Goal: Information Seeking & Learning: Find contact information

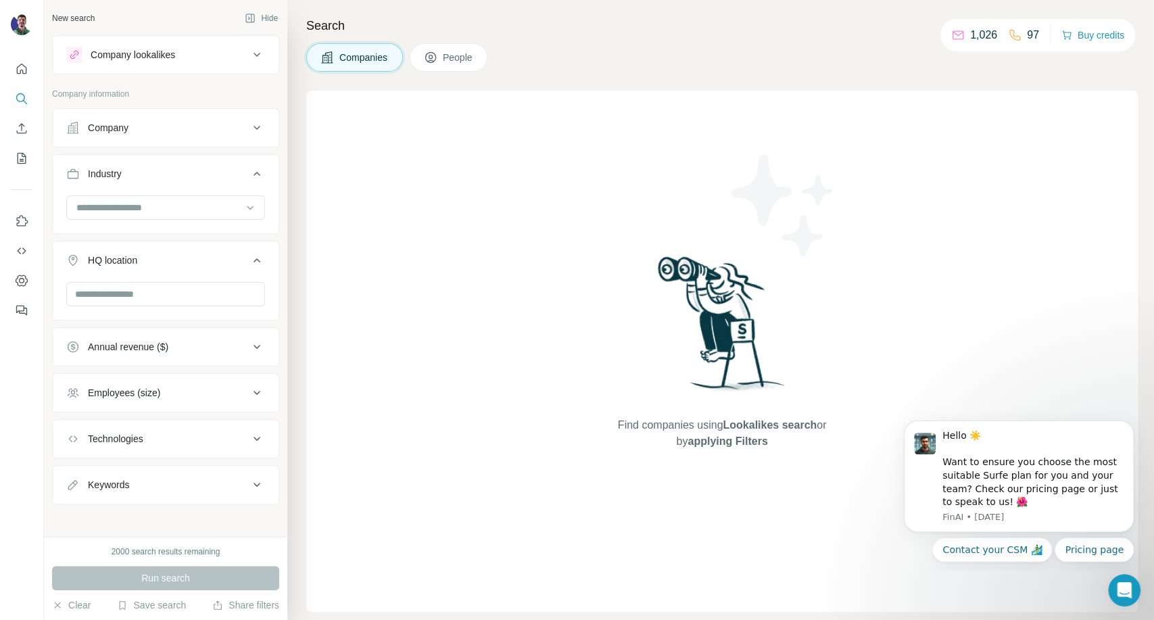
click at [957, 242] on div "Find companies using Lookalikes search or by applying Filters" at bounding box center [722, 351] width 832 height 521
click at [131, 212] on input at bounding box center [158, 207] width 167 height 15
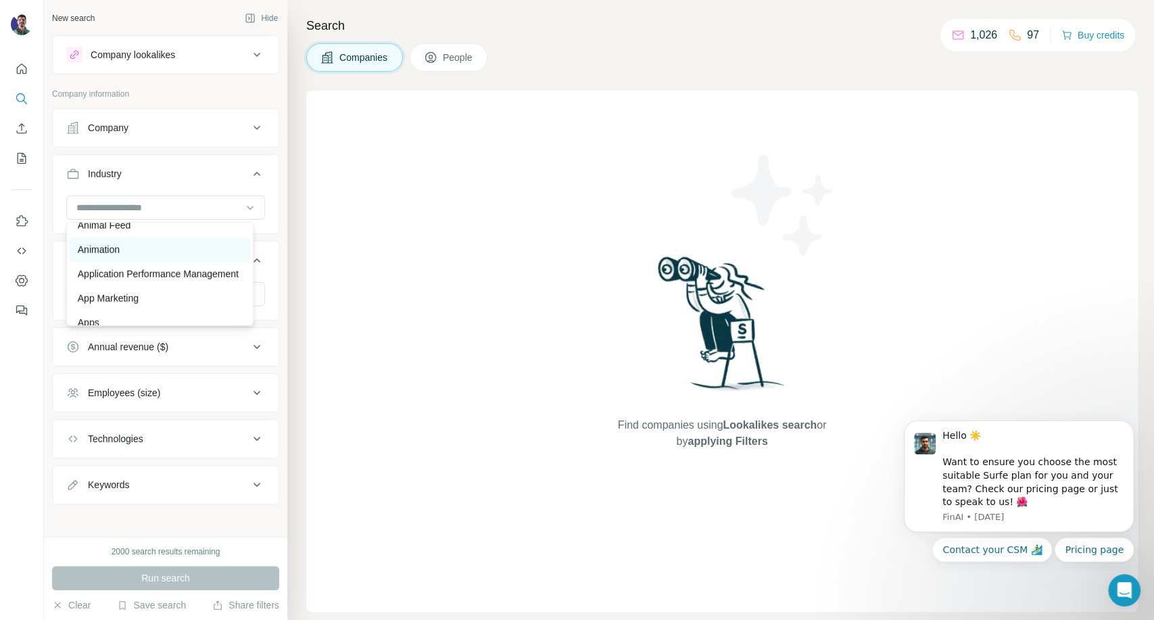
scroll to position [525, 0]
click at [170, 202] on input at bounding box center [158, 207] width 167 height 15
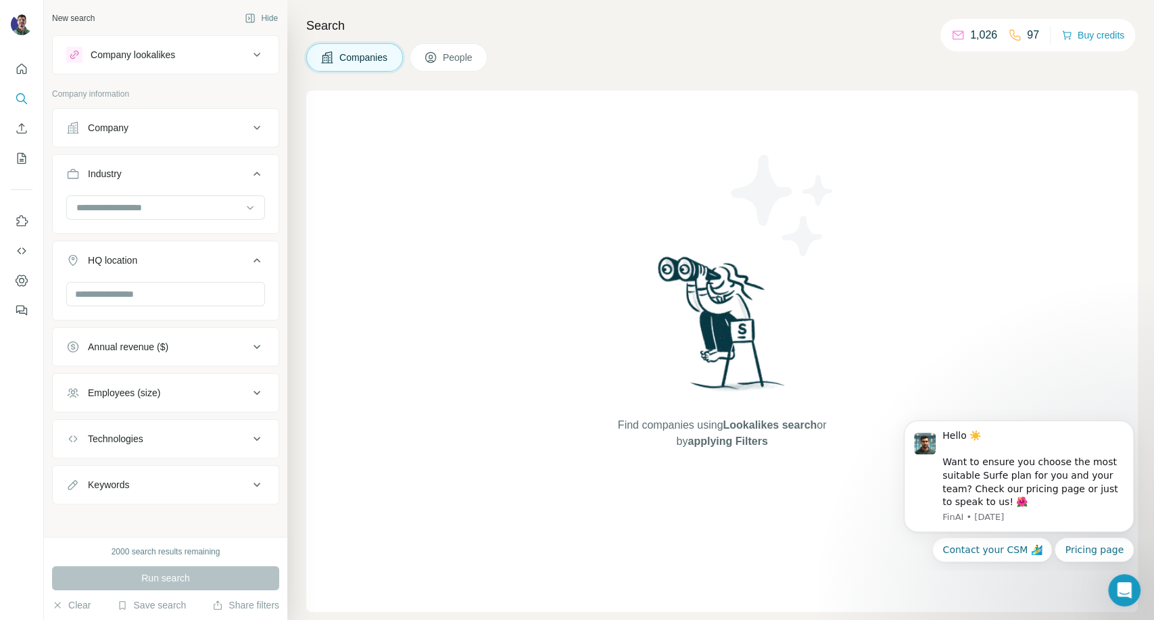
click at [941, 180] on div "Find companies using Lookalikes search or by applying Filters" at bounding box center [722, 351] width 832 height 521
click at [977, 197] on div "Find companies using Lookalikes search or by applying Filters" at bounding box center [722, 351] width 832 height 521
click at [974, 185] on div "Find companies using Lookalikes search or by applying Filters" at bounding box center [722, 351] width 832 height 521
drag, startPoint x: 929, startPoint y: 197, endPoint x: 941, endPoint y: 207, distance: 15.8
click at [929, 197] on div "Find companies using Lookalikes search or by applying Filters" at bounding box center [722, 351] width 832 height 521
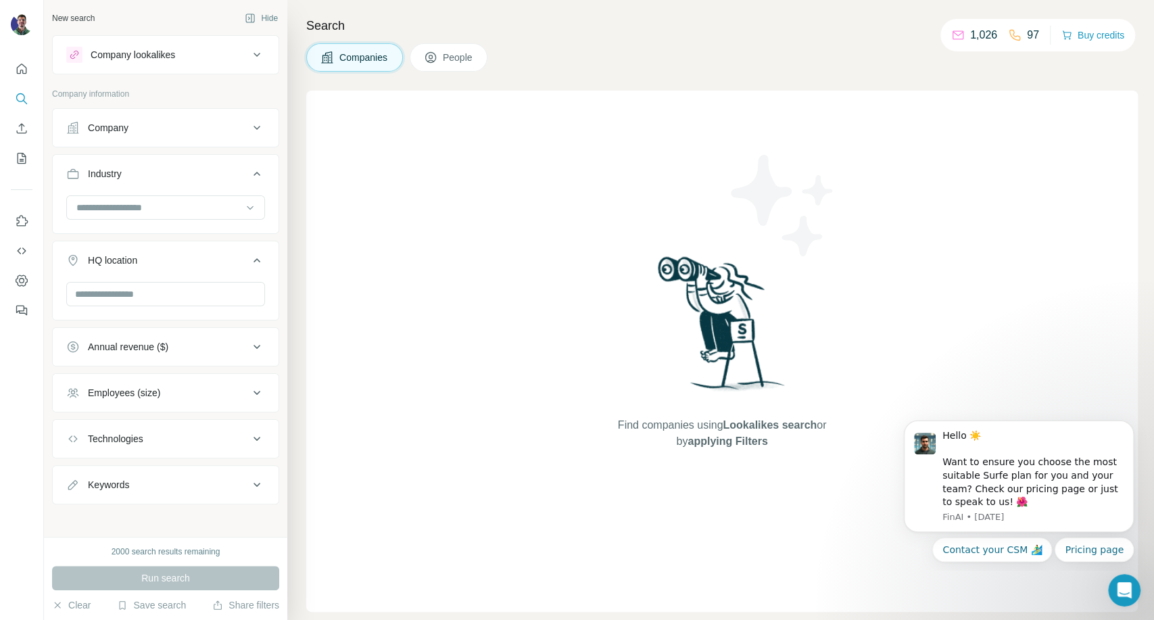
click at [949, 110] on div "Find companies using Lookalikes search or by applying Filters" at bounding box center [722, 351] width 832 height 521
drag, startPoint x: 908, startPoint y: 146, endPoint x: 891, endPoint y: 154, distance: 19.4
click at [908, 146] on div "Find companies using Lookalikes search or by applying Filters" at bounding box center [722, 351] width 832 height 521
click at [1063, 234] on div "Find companies using Lookalikes search or by applying Filters" at bounding box center [722, 351] width 832 height 521
click at [563, 362] on div "Find companies using Lookalikes search or by applying Filters" at bounding box center [722, 351] width 832 height 521
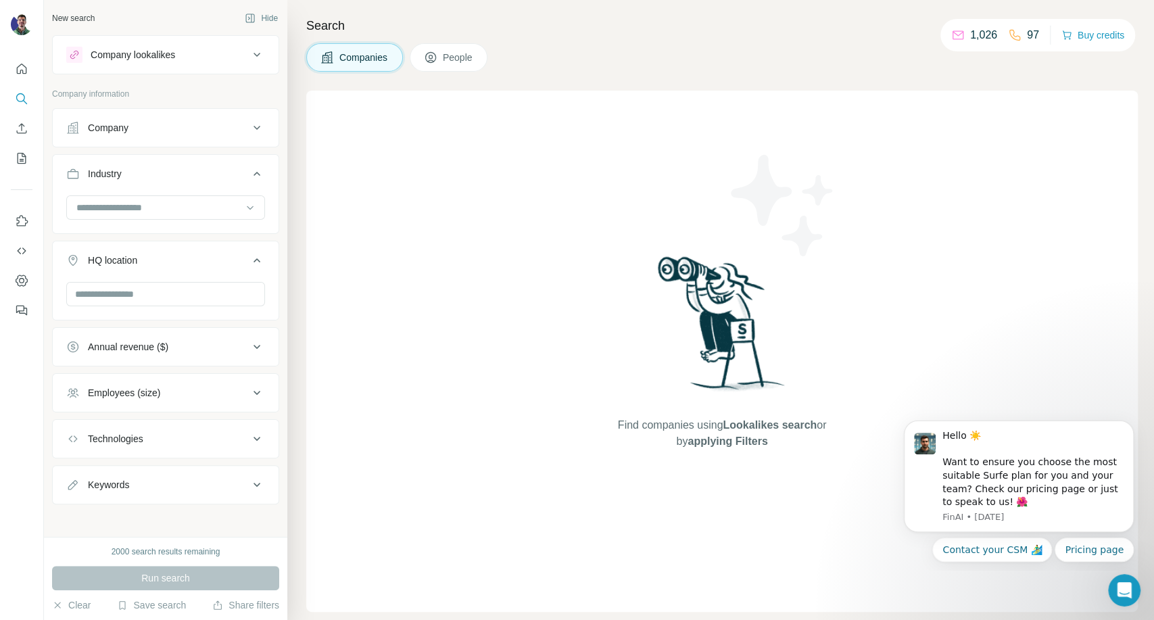
drag, startPoint x: 946, startPoint y: 155, endPoint x: 959, endPoint y: 154, distance: 12.9
click at [946, 155] on div "Find companies using Lookalikes search or by applying Filters" at bounding box center [722, 351] width 832 height 521
click at [968, 82] on div "Search Companies People Find companies using Lookalikes search or by applying F…" at bounding box center [720, 310] width 867 height 620
click at [891, 261] on div "Find companies using Lookalikes search or by applying Filters" at bounding box center [722, 351] width 832 height 521
click at [153, 199] on div at bounding box center [158, 207] width 167 height 23
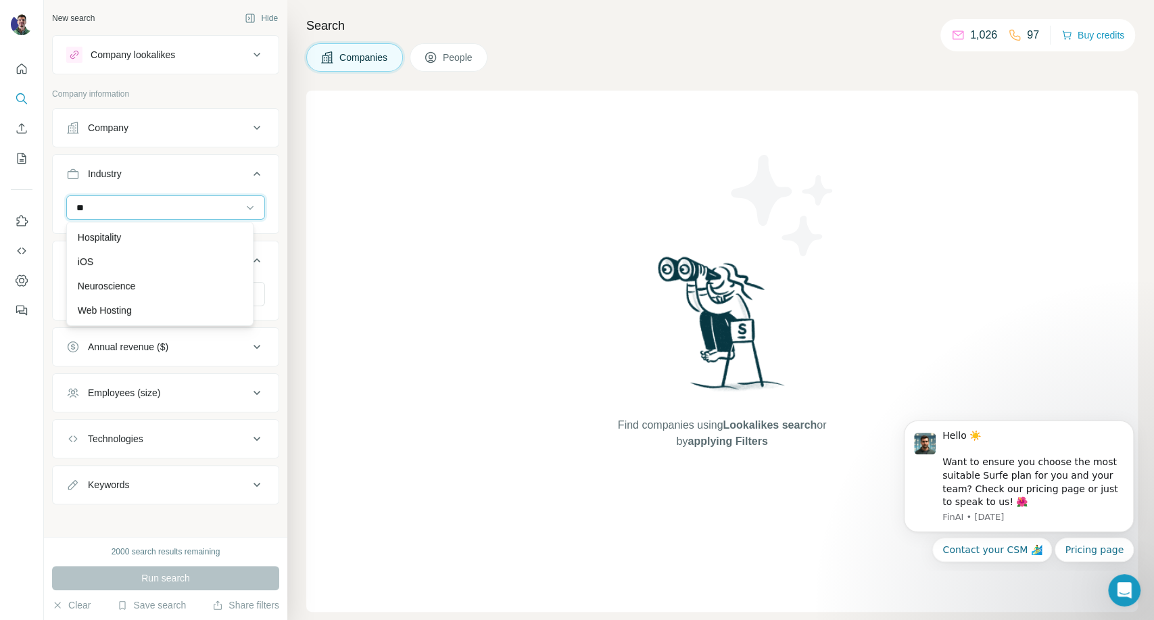
scroll to position [0, 0]
type input "********"
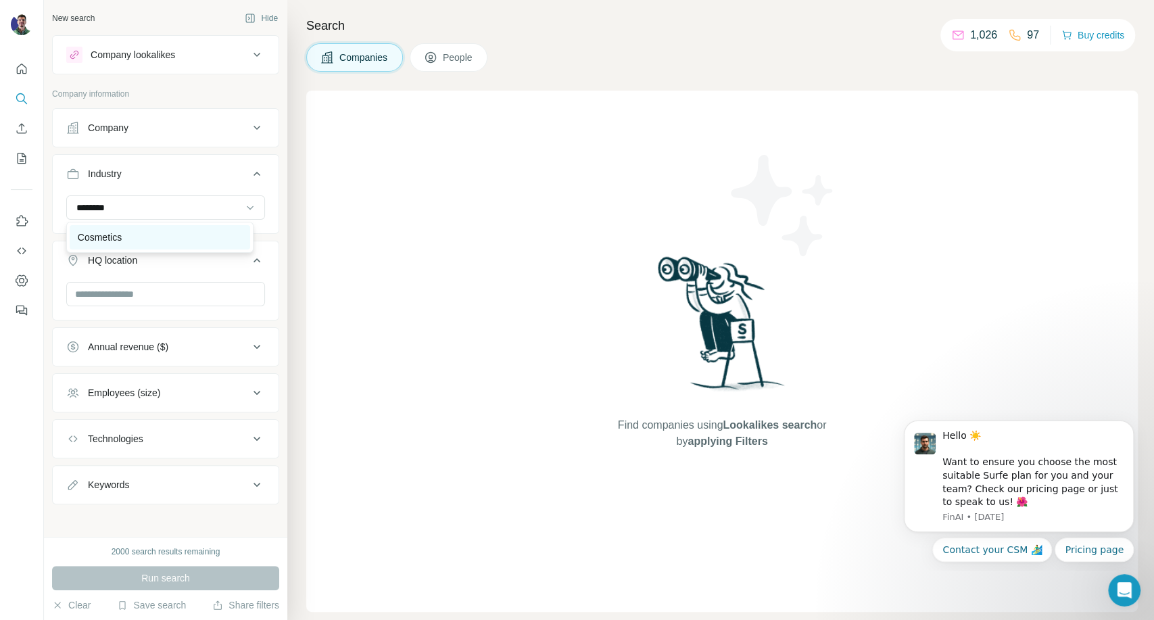
click at [158, 231] on div "Cosmetics" at bounding box center [160, 238] width 164 height 14
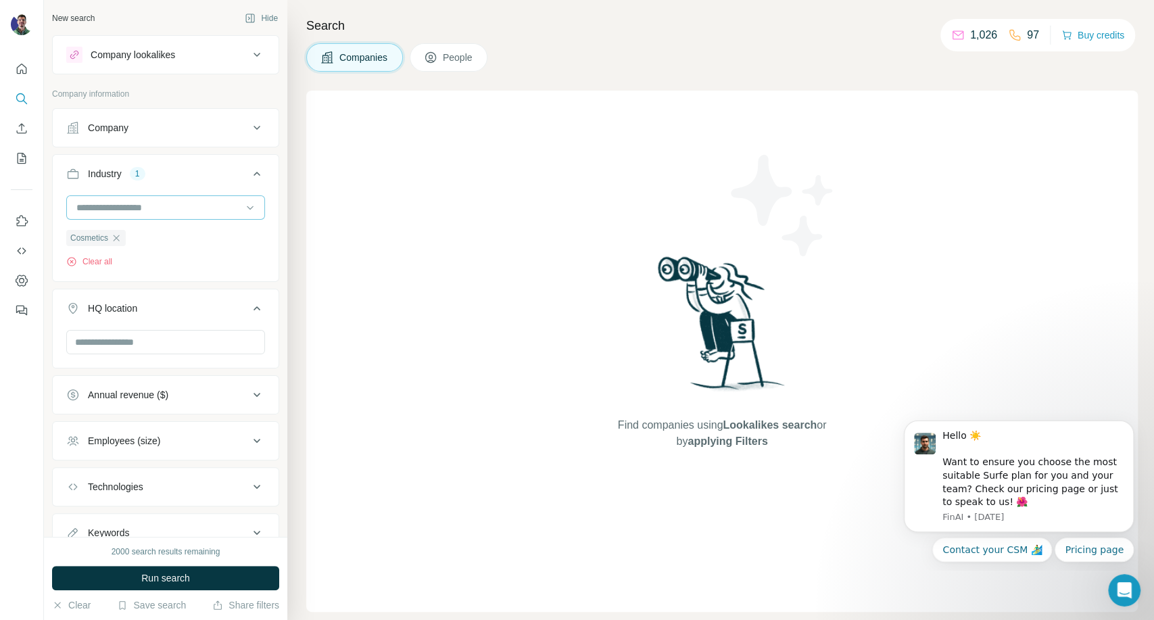
click at [155, 206] on input at bounding box center [158, 207] width 167 height 15
type input "******"
click at [152, 232] on div "Beauty" at bounding box center [160, 238] width 164 height 14
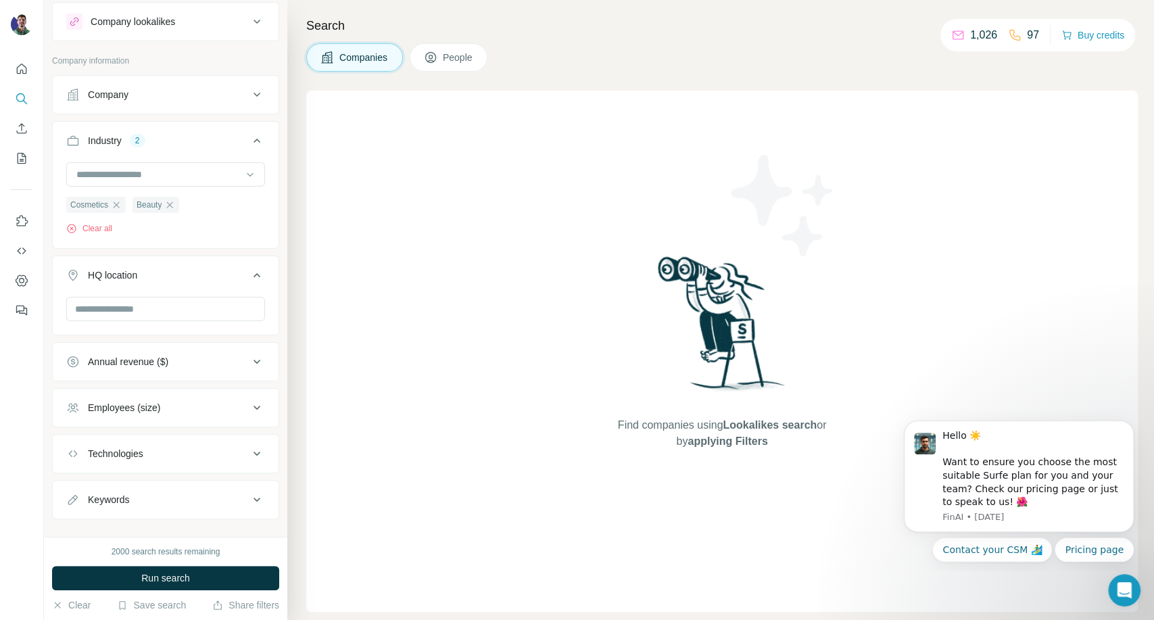
scroll to position [52, 0]
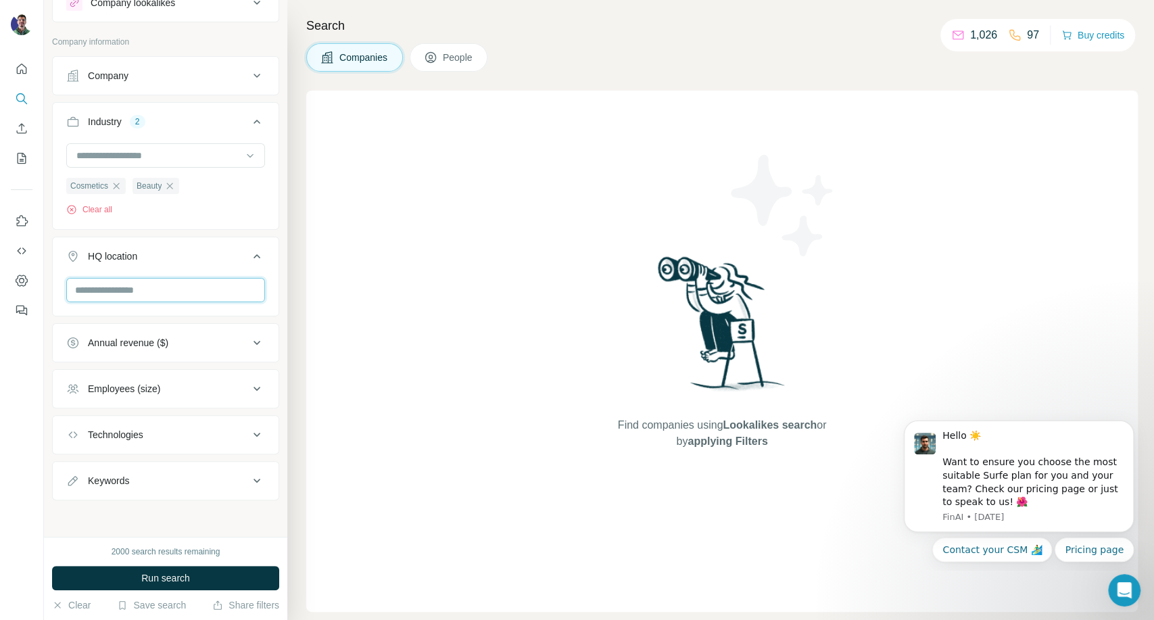
click at [172, 288] on input "text" at bounding box center [165, 290] width 199 height 24
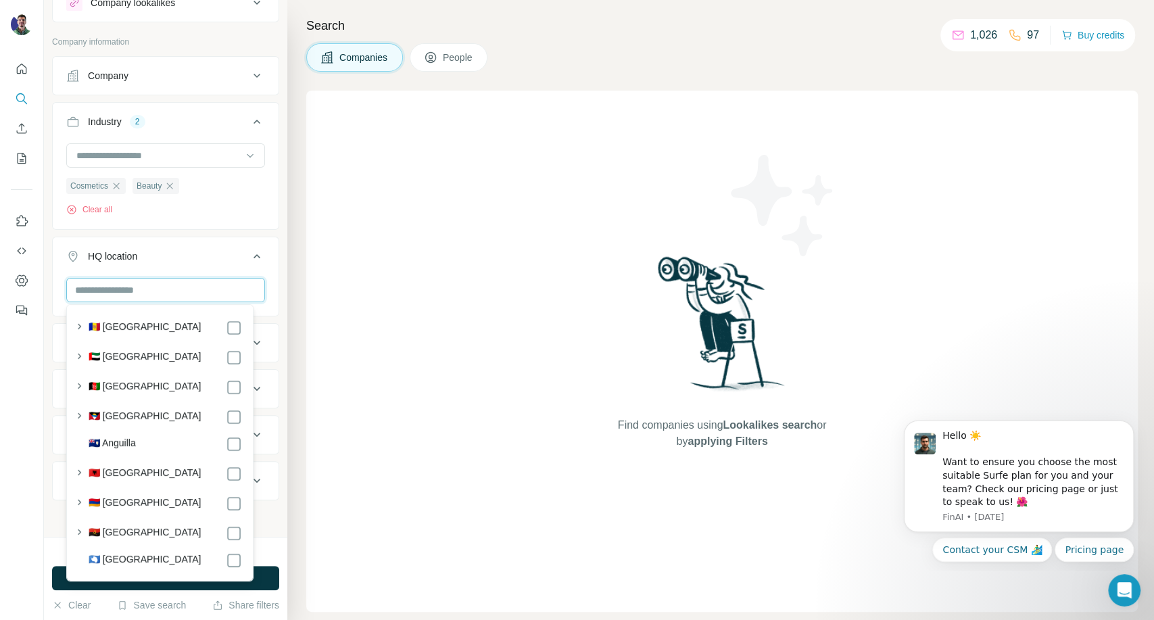
click at [172, 295] on input "text" at bounding box center [165, 290] width 199 height 24
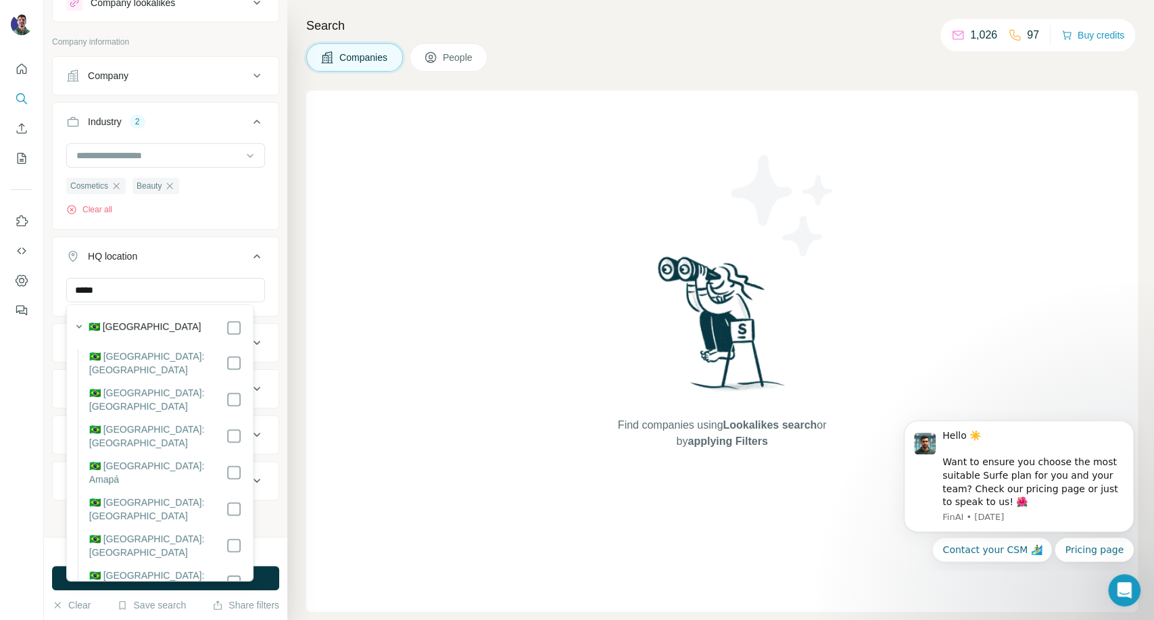
click at [176, 331] on div "🇧🇷 [GEOGRAPHIC_DATA]" at bounding box center [165, 328] width 153 height 16
click at [179, 290] on input "*****" at bounding box center [165, 290] width 199 height 24
type input "*"
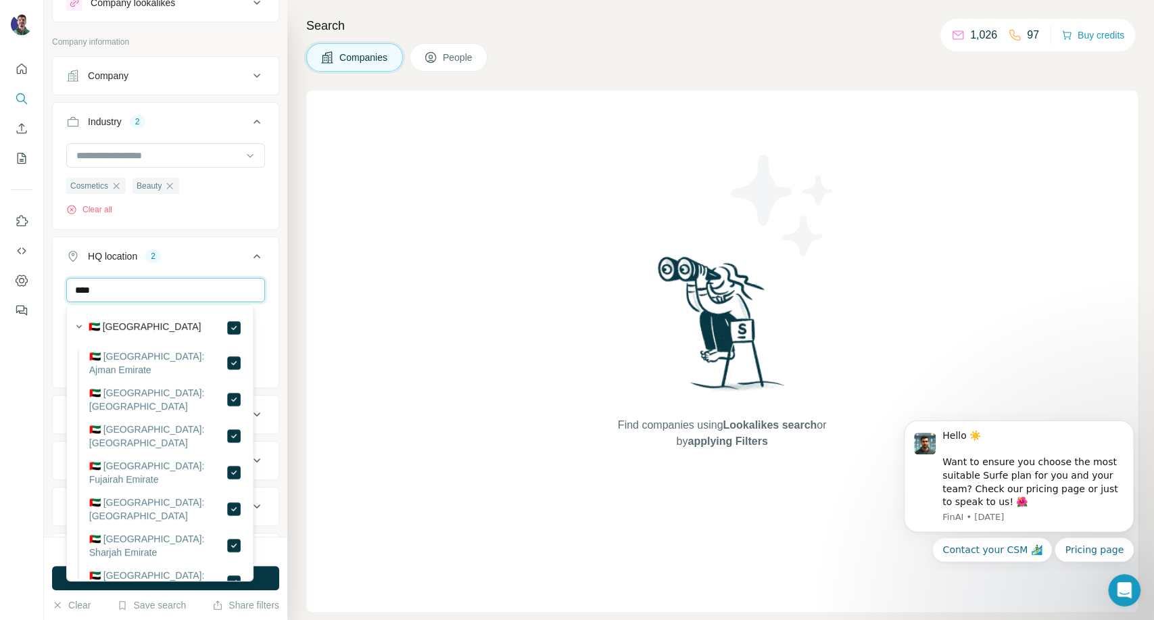
click at [140, 291] on input "****" at bounding box center [165, 290] width 199 height 24
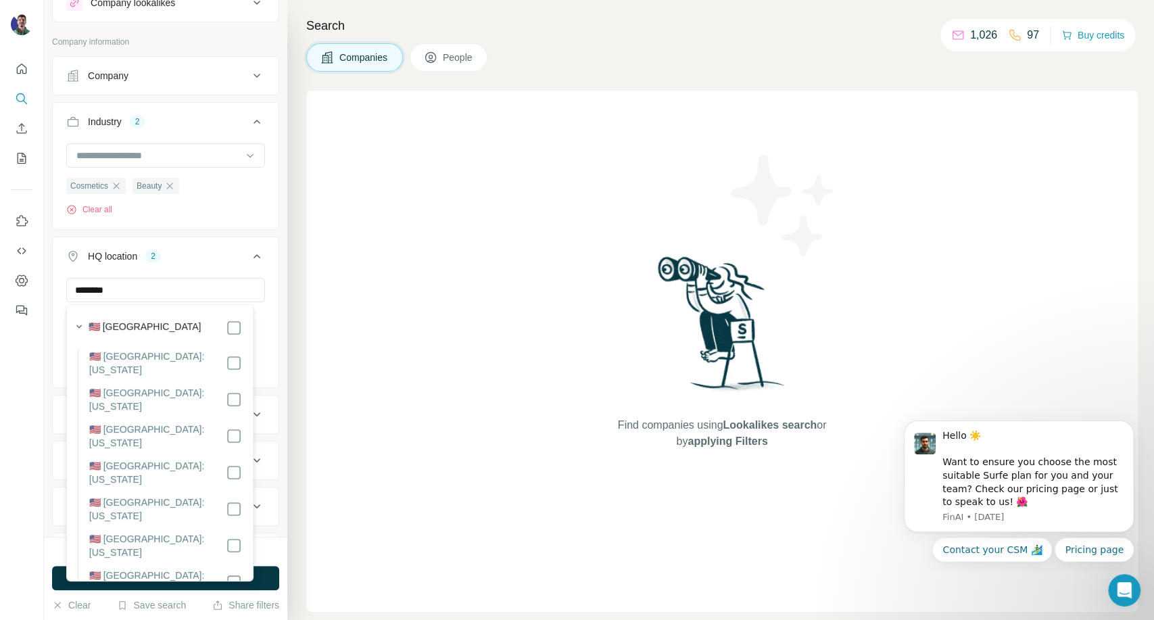
click at [195, 320] on div "🇺🇸 [GEOGRAPHIC_DATA]" at bounding box center [165, 328] width 153 height 16
click at [124, 300] on input "********" at bounding box center [165, 290] width 199 height 24
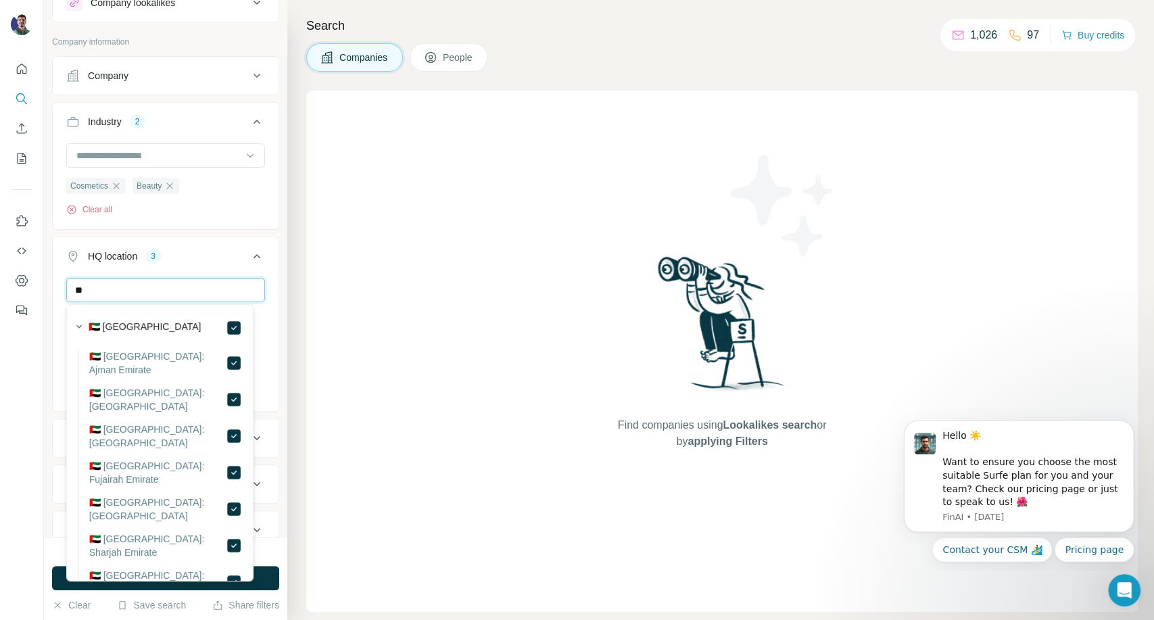
type input "*"
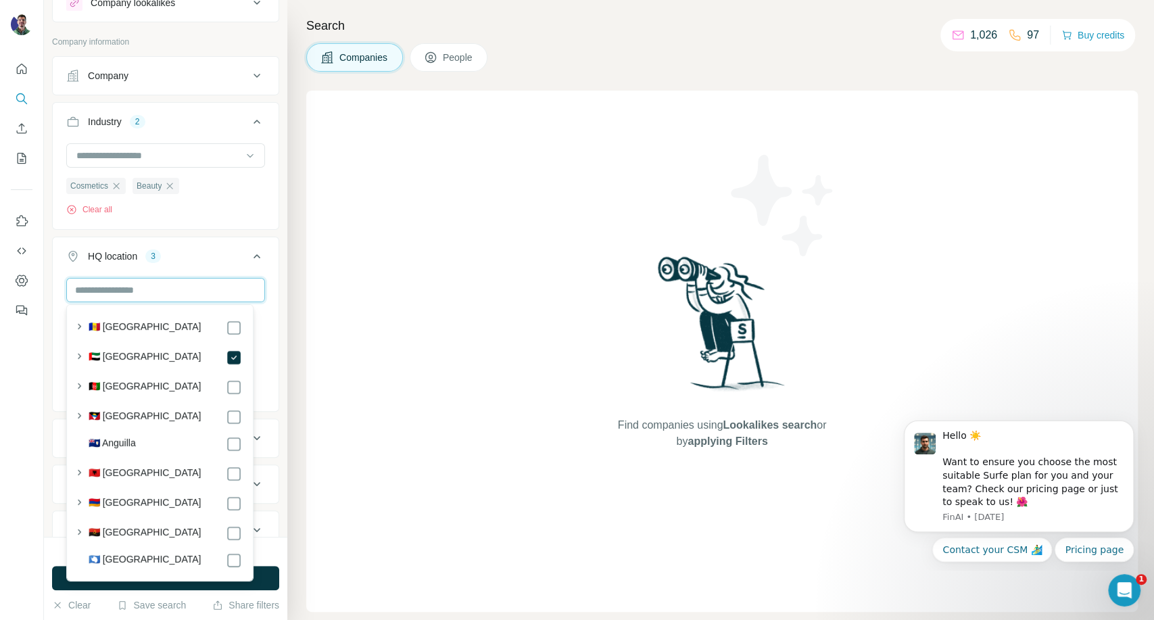
type input "*"
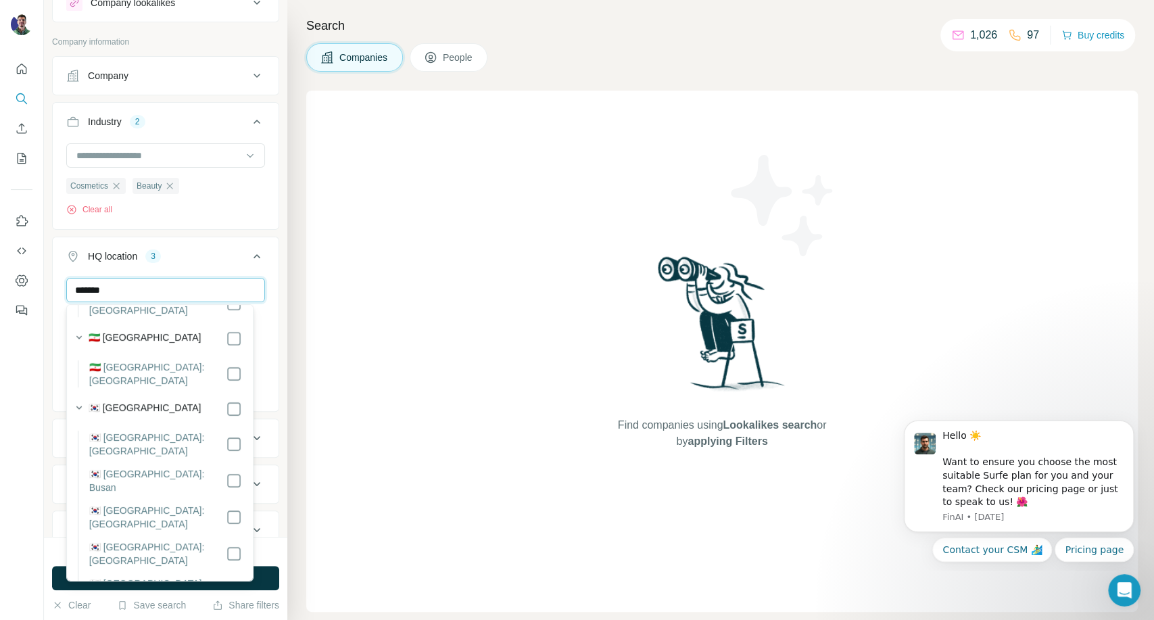
scroll to position [225, 0]
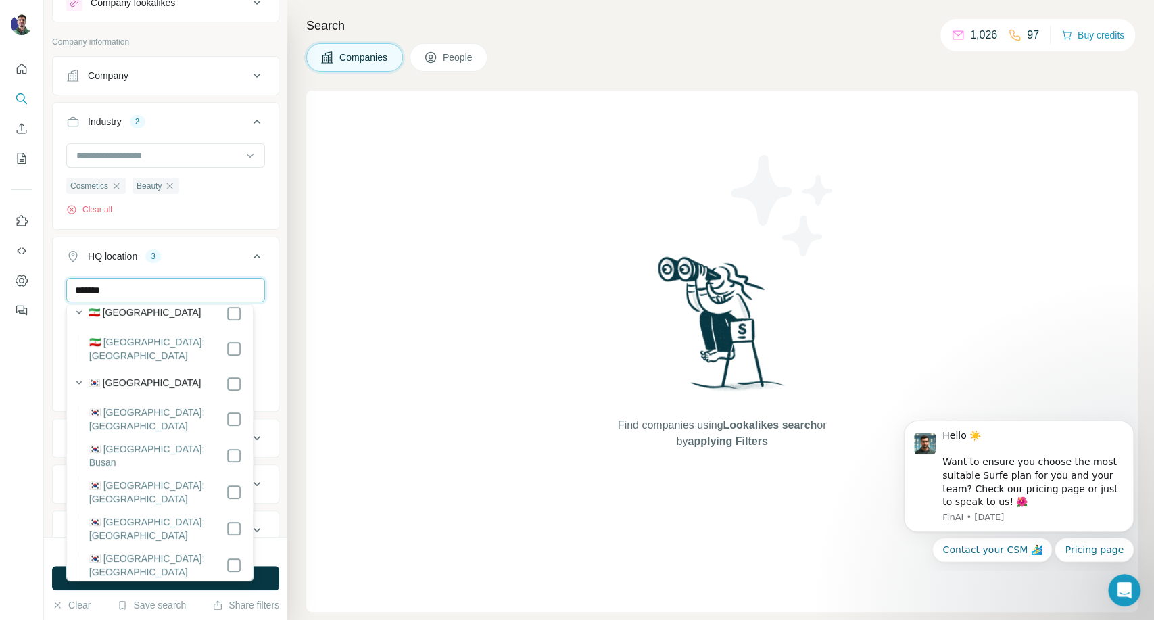
type input "*******"
click at [139, 381] on label "🇰🇷 [GEOGRAPHIC_DATA]" at bounding box center [145, 384] width 113 height 16
click at [206, 293] on input "*******" at bounding box center [165, 290] width 199 height 24
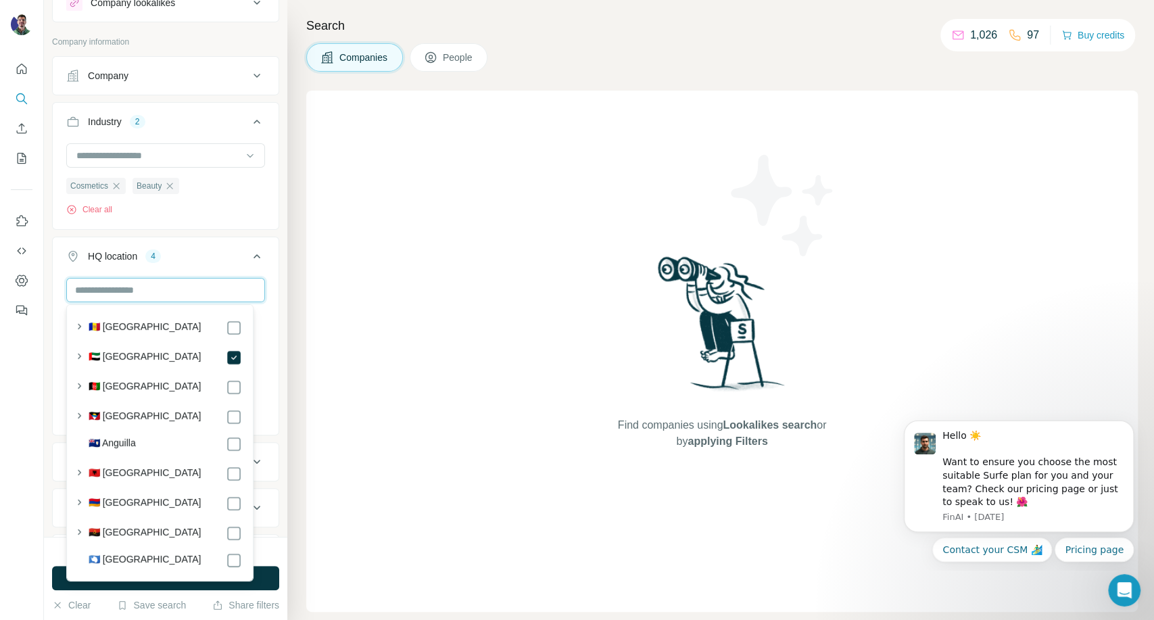
click at [128, 290] on input "text" at bounding box center [165, 290] width 199 height 24
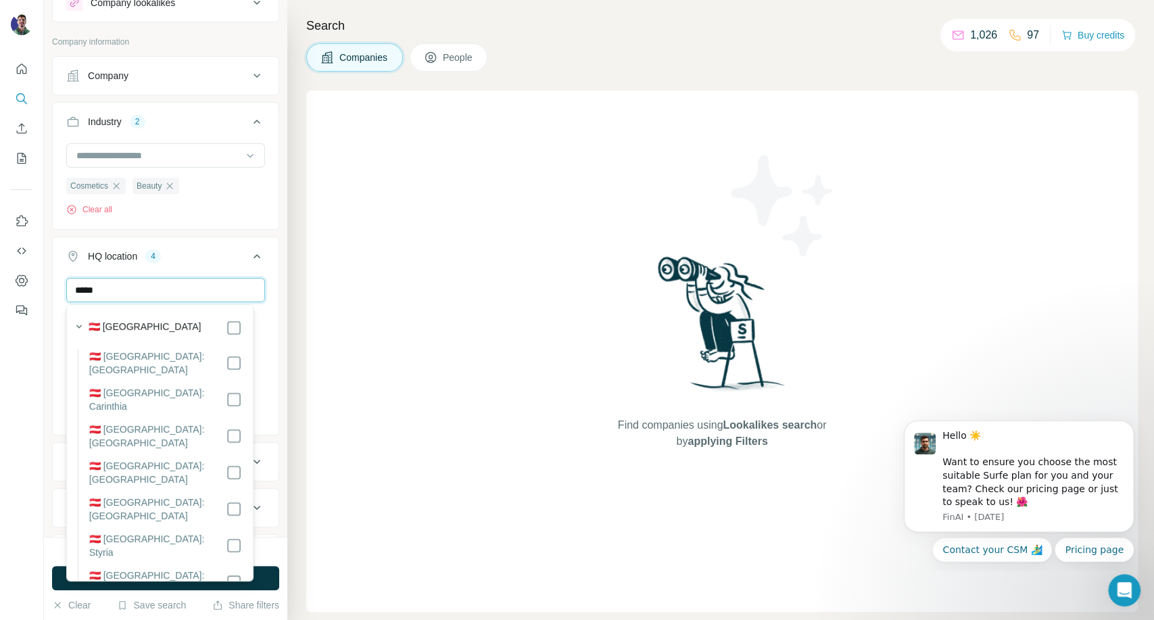
type input "*****"
click at [379, 363] on div "Find companies using Lookalikes search or by applying Filters" at bounding box center [722, 351] width 832 height 521
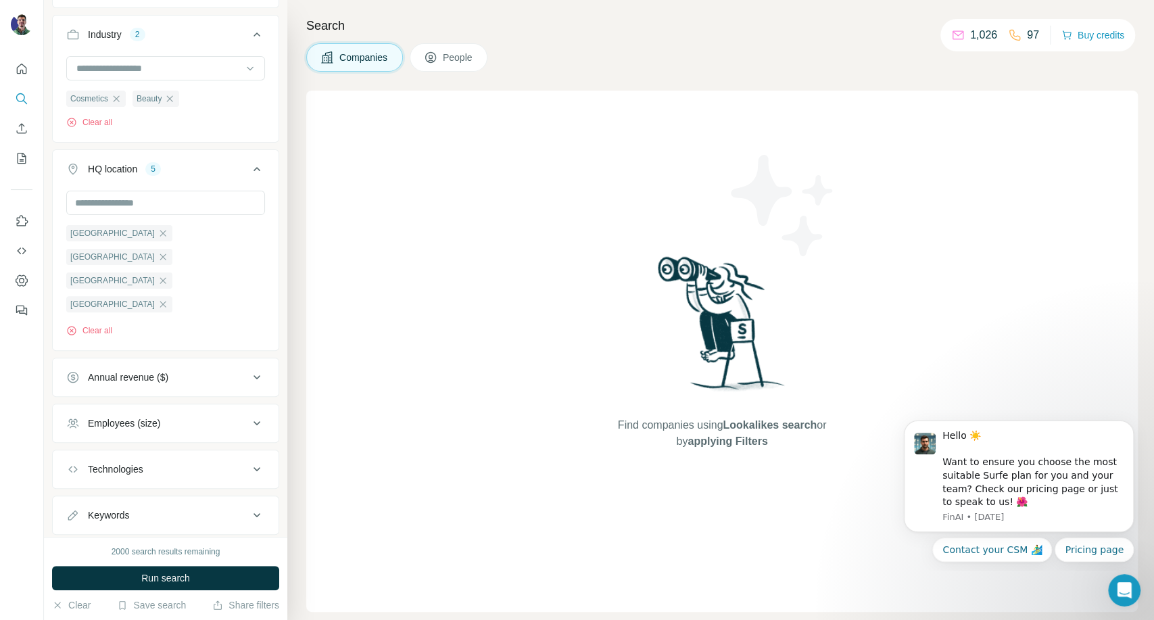
scroll to position [148, 0]
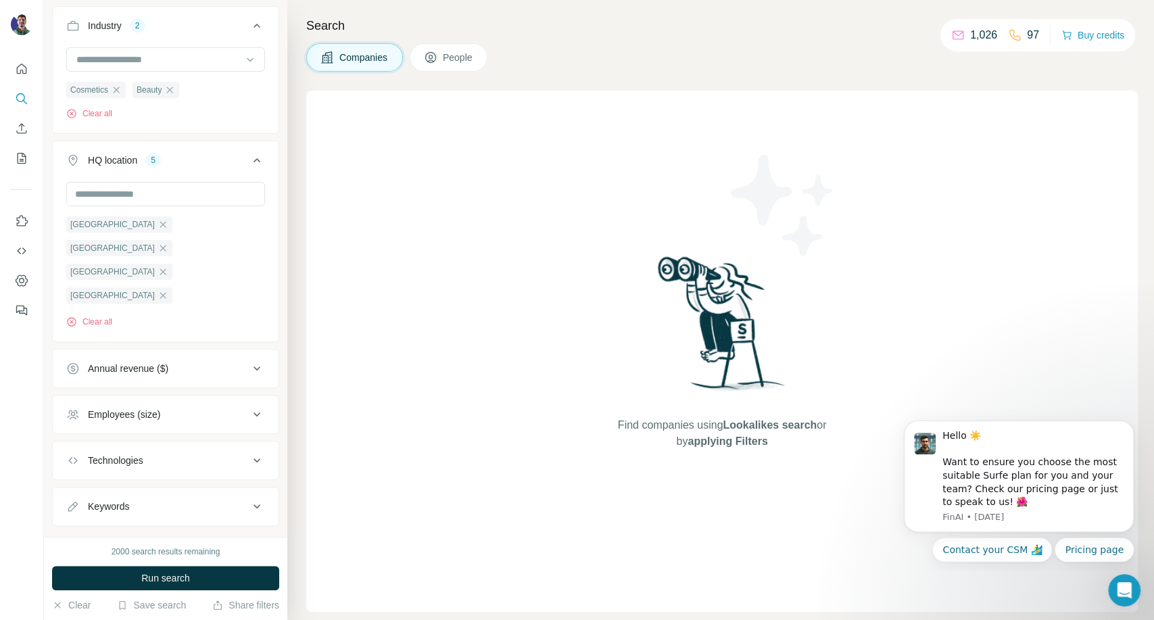
click at [194, 362] on div "Annual revenue ($)" at bounding box center [157, 369] width 183 height 14
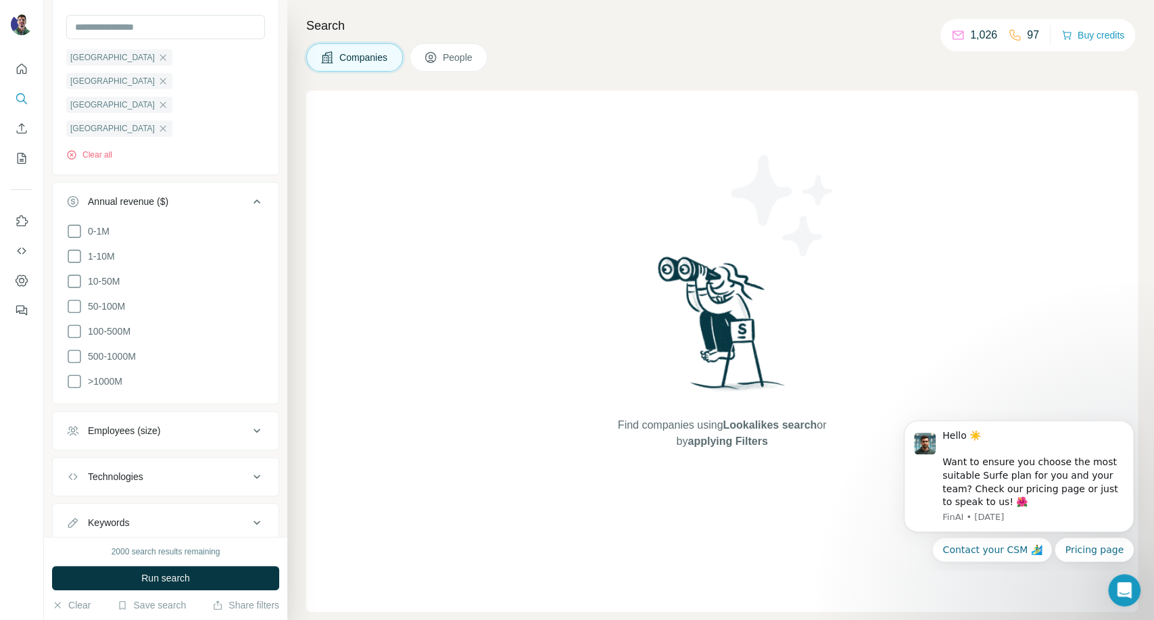
scroll to position [329, 0]
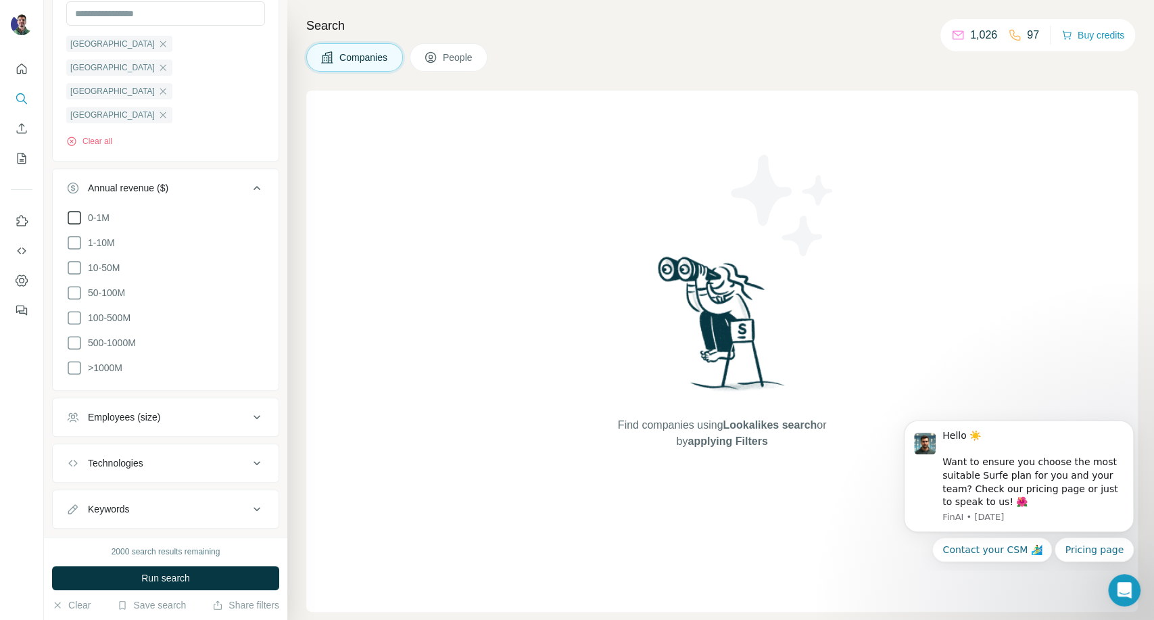
click at [70, 210] on icon at bounding box center [74, 218] width 16 height 16
click at [73, 235] on icon at bounding box center [74, 243] width 16 height 16
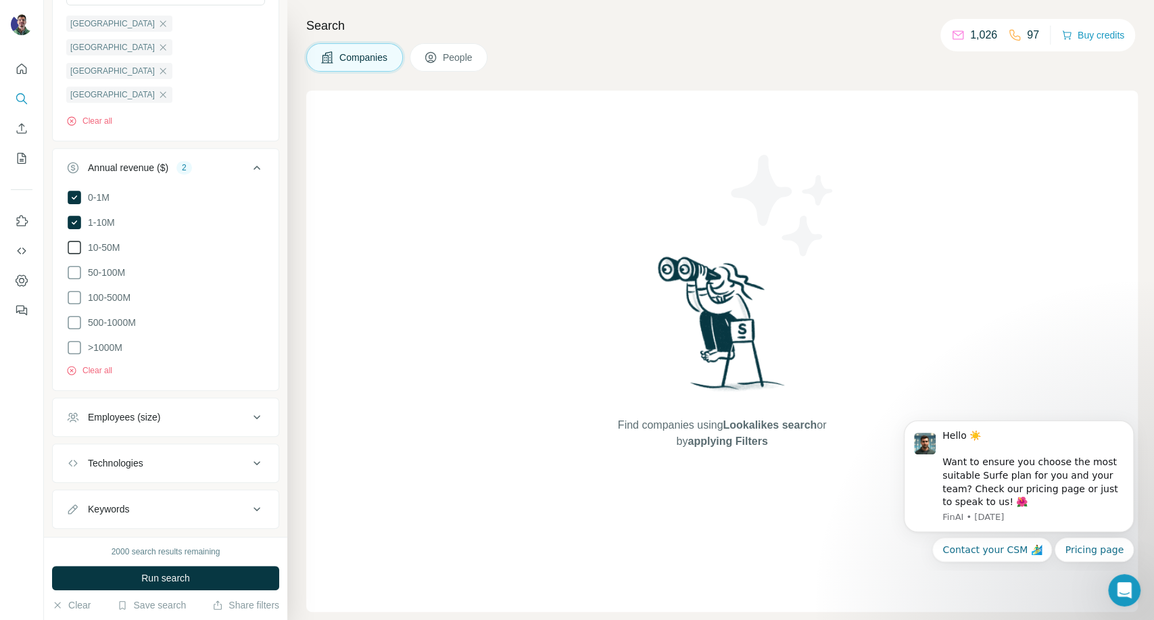
click at [75, 239] on icon at bounding box center [74, 247] width 16 height 16
click at [130, 410] on div "Employees (size)" at bounding box center [124, 417] width 72 height 14
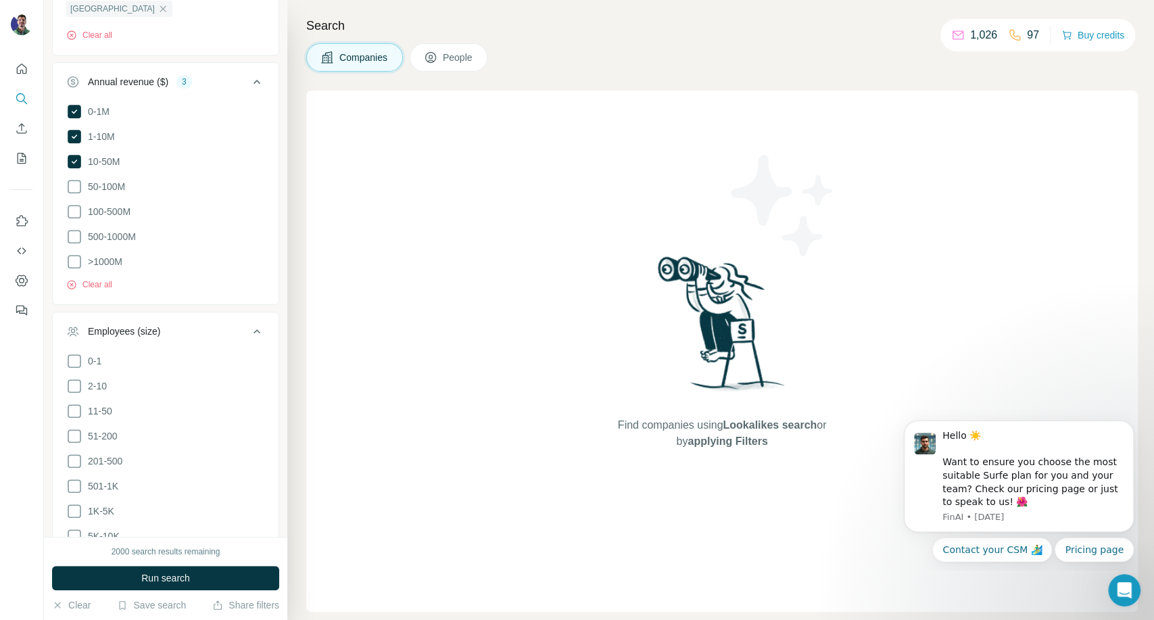
scroll to position [499, 0]
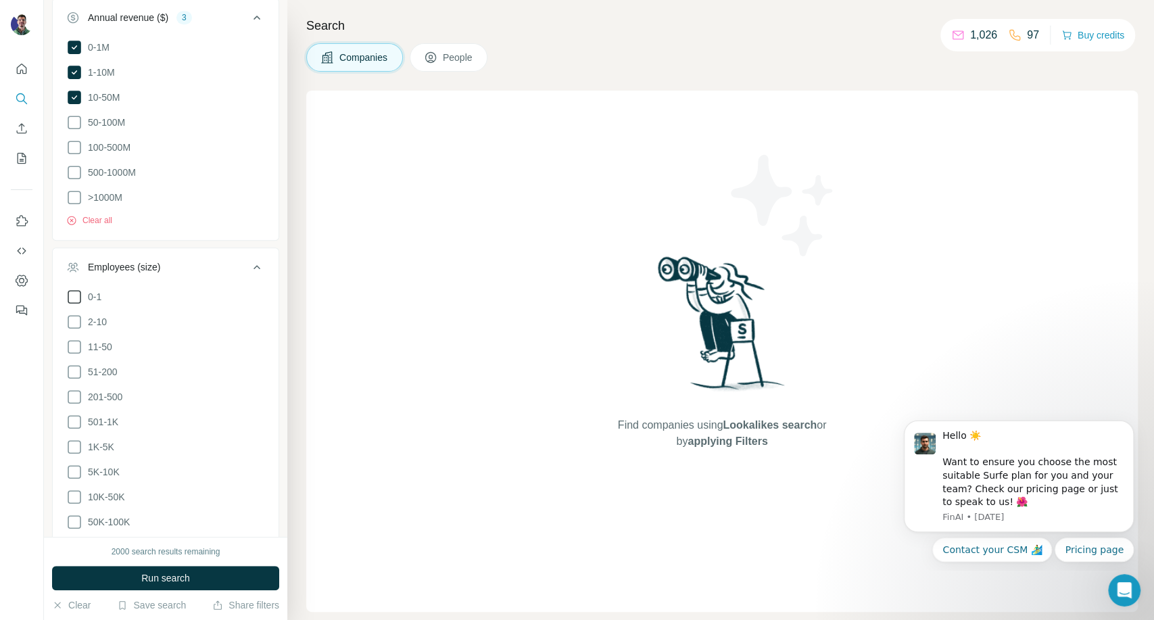
click at [71, 289] on icon at bounding box center [74, 297] width 16 height 16
click at [71, 314] on icon at bounding box center [74, 322] width 16 height 16
click at [74, 340] on icon at bounding box center [75, 347] width 14 height 14
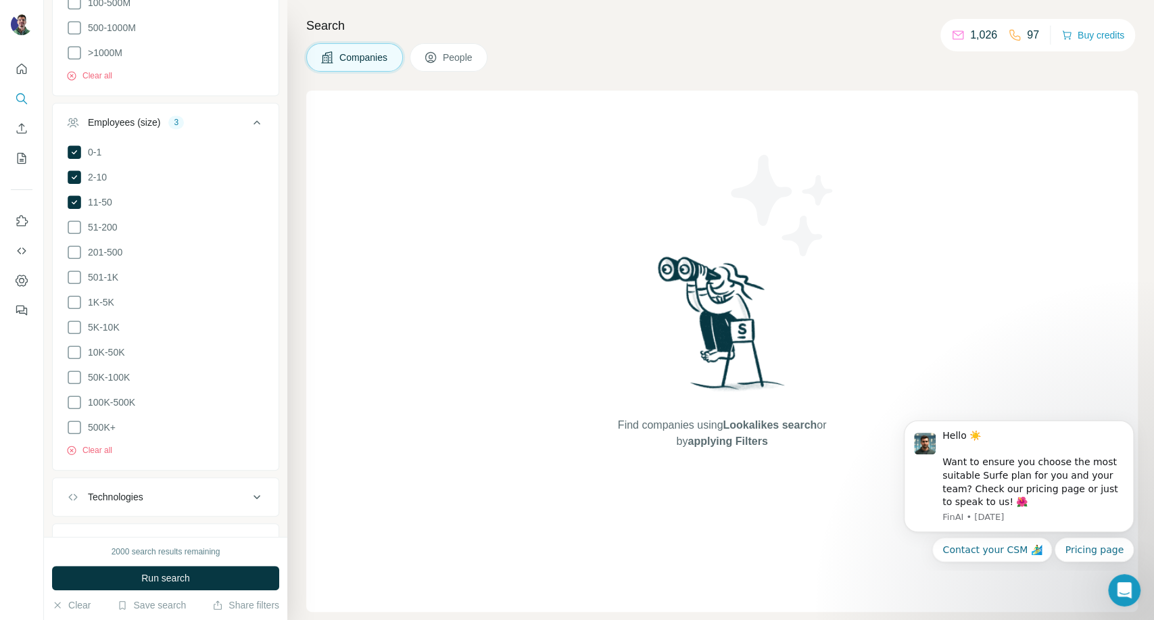
scroll to position [673, 0]
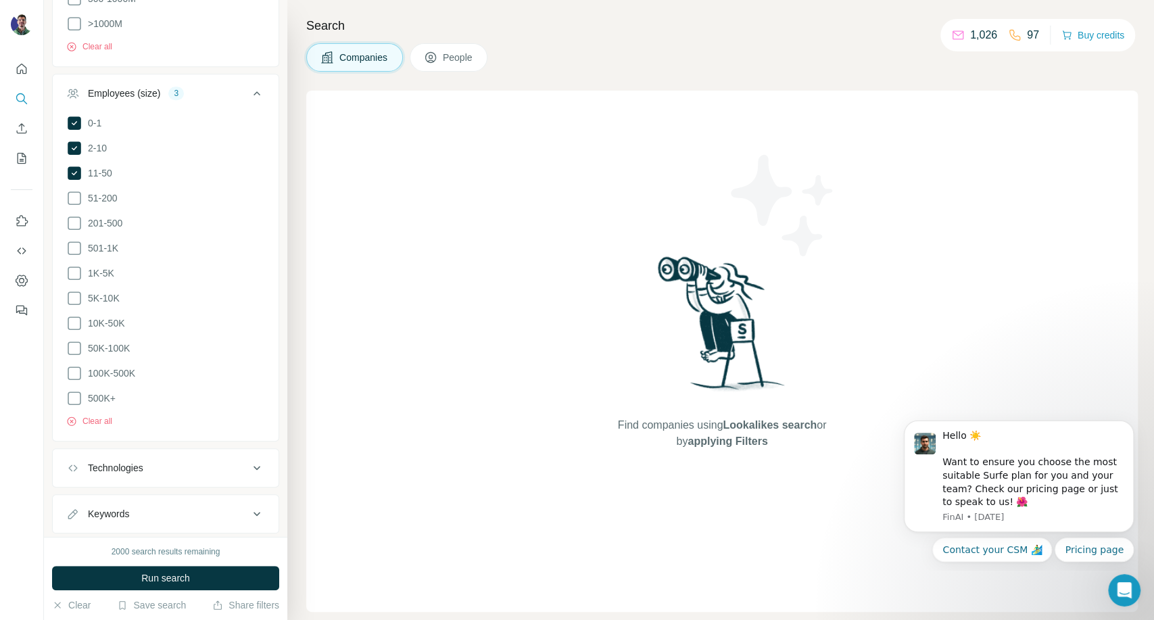
drag, startPoint x: 158, startPoint y: 437, endPoint x: 155, endPoint y: 427, distance: 10.7
click at [158, 461] on div "Technologies" at bounding box center [157, 468] width 183 height 14
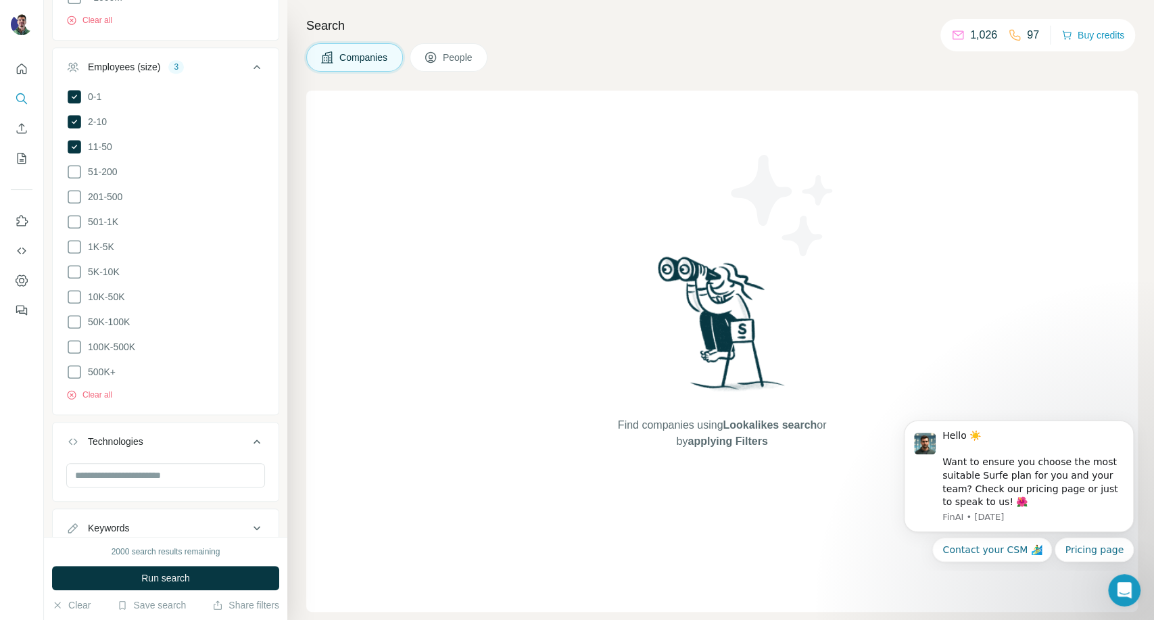
scroll to position [714, 0]
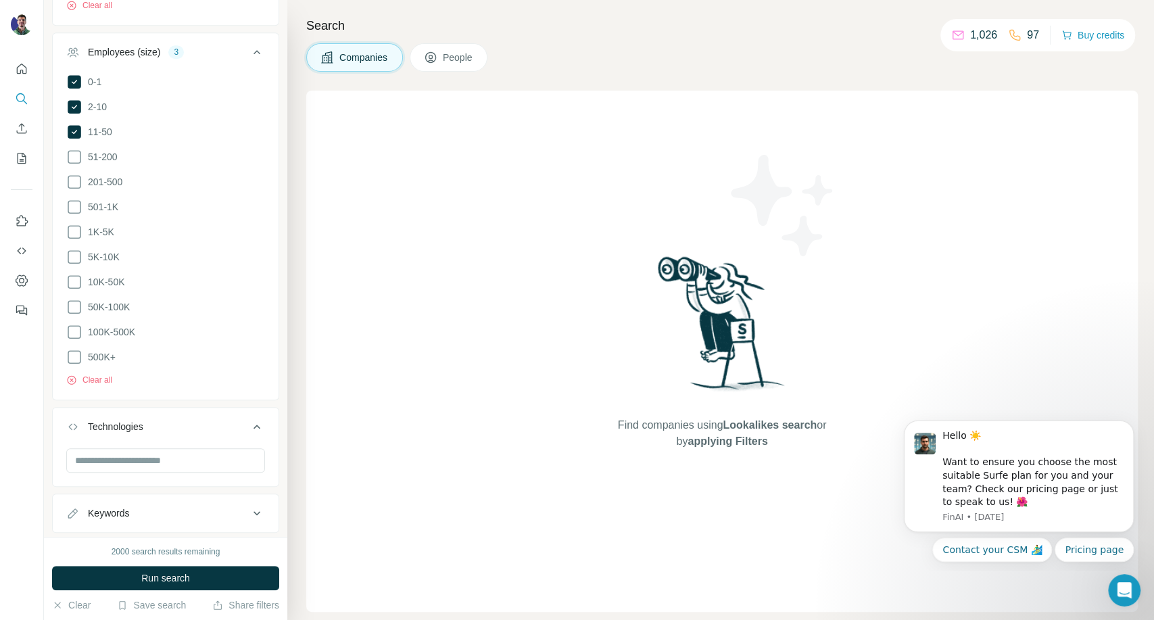
click at [161, 502] on div "New search Hide Company lookalikes Company information Company Industry 2 Cosme…" at bounding box center [165, 268] width 243 height 537
click at [160, 506] on div "Keywords" at bounding box center [157, 513] width 183 height 14
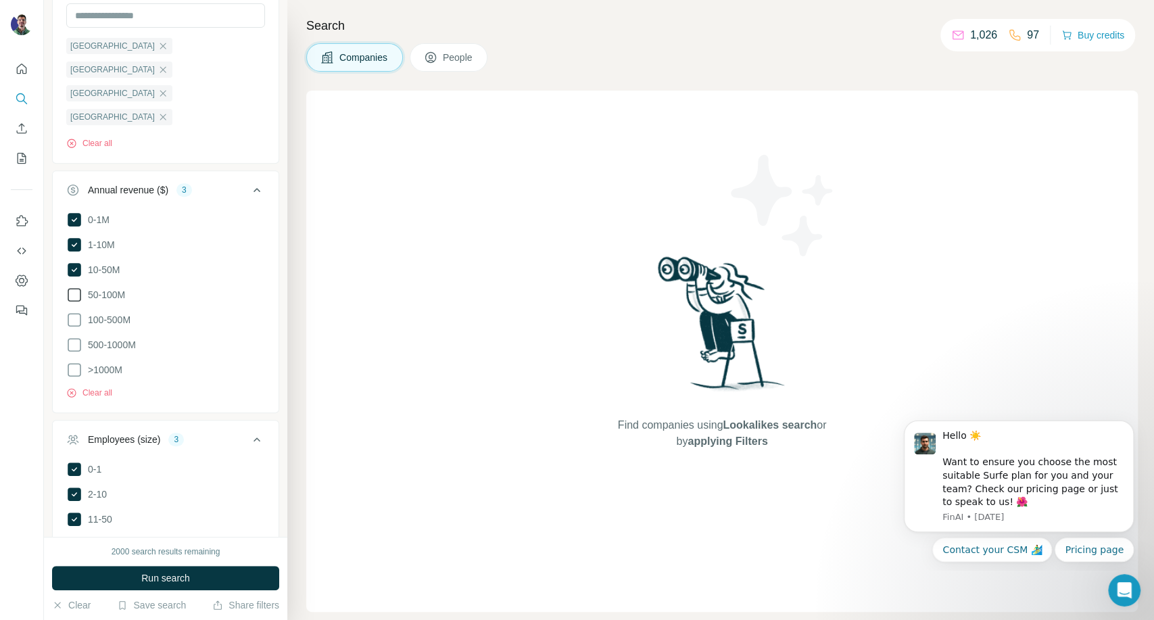
scroll to position [303, 0]
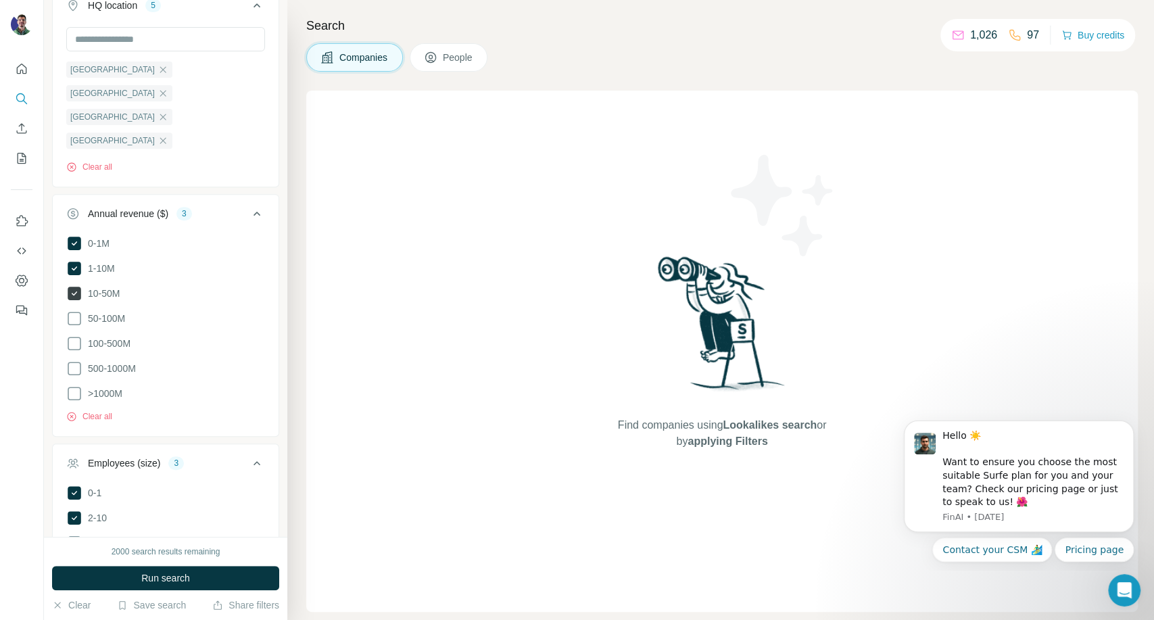
click at [82, 287] on span "10-50M" at bounding box center [100, 294] width 37 height 14
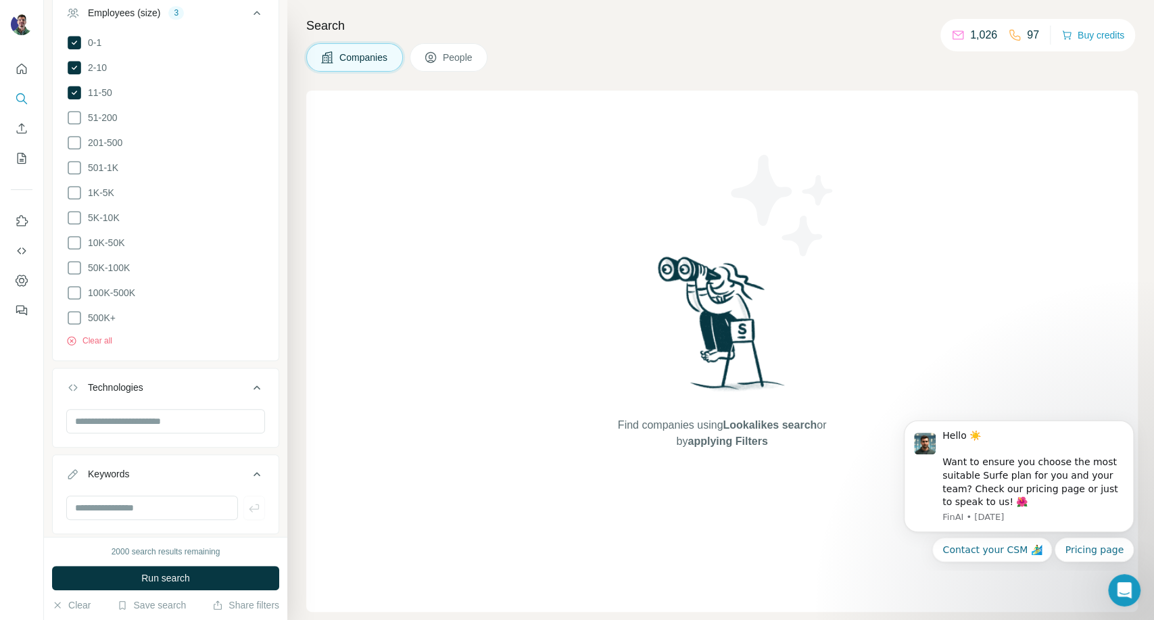
scroll to position [754, 0]
click at [254, 586] on button "Run search" at bounding box center [165, 578] width 227 height 24
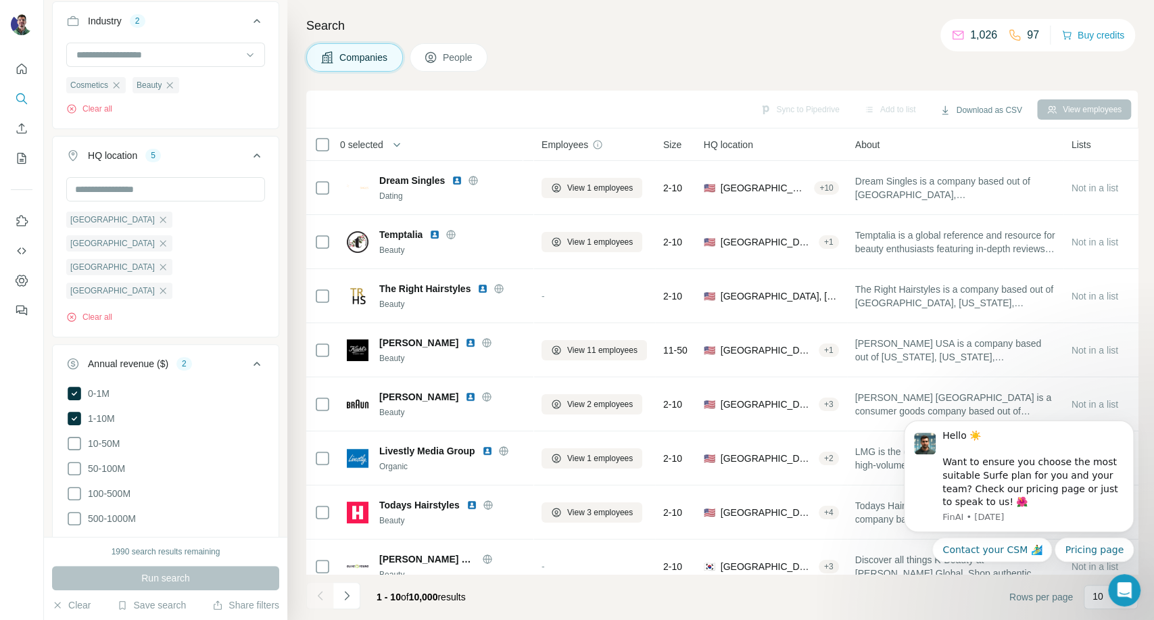
scroll to position [0, 0]
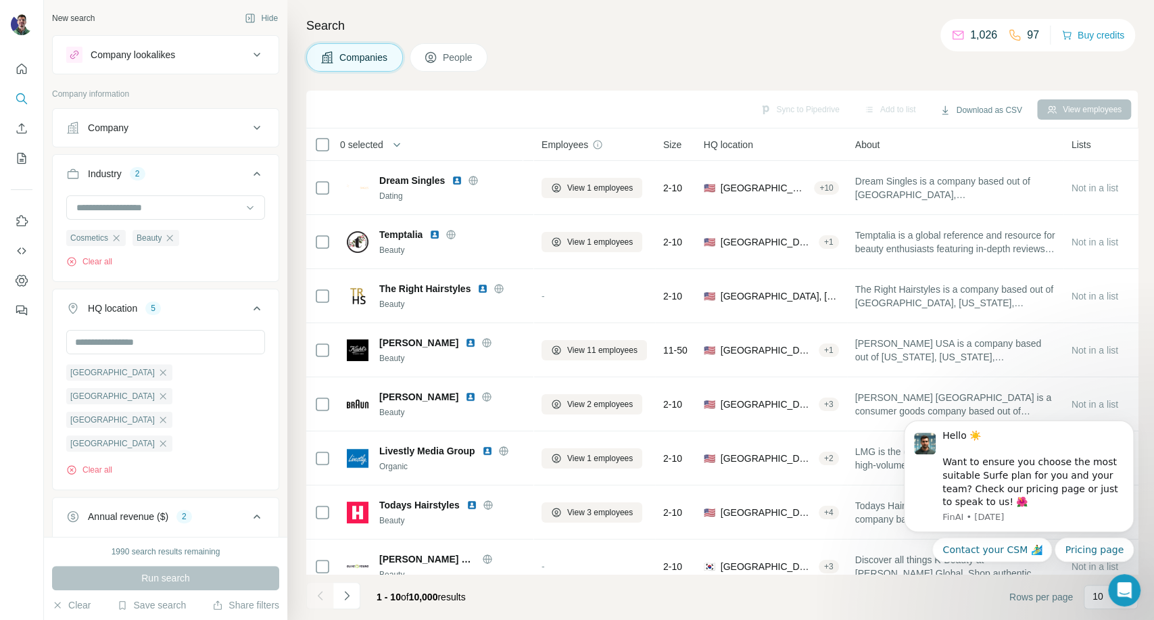
click at [561, 35] on div "Search Companies People Sync to Pipedrive Add to list Download as CSV View empl…" at bounding box center [720, 310] width 867 height 620
click at [837, 40] on div "Search Companies People Sync to Pipedrive Add to list Download as CSV View empl…" at bounding box center [720, 310] width 867 height 620
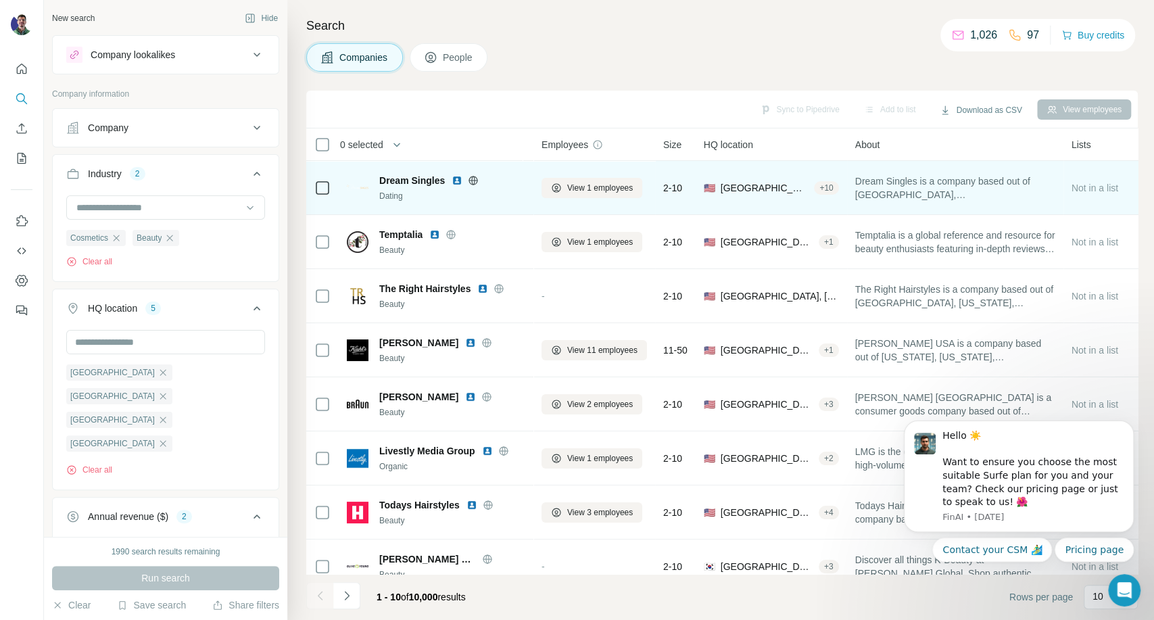
click at [476, 180] on icon at bounding box center [473, 180] width 11 height 11
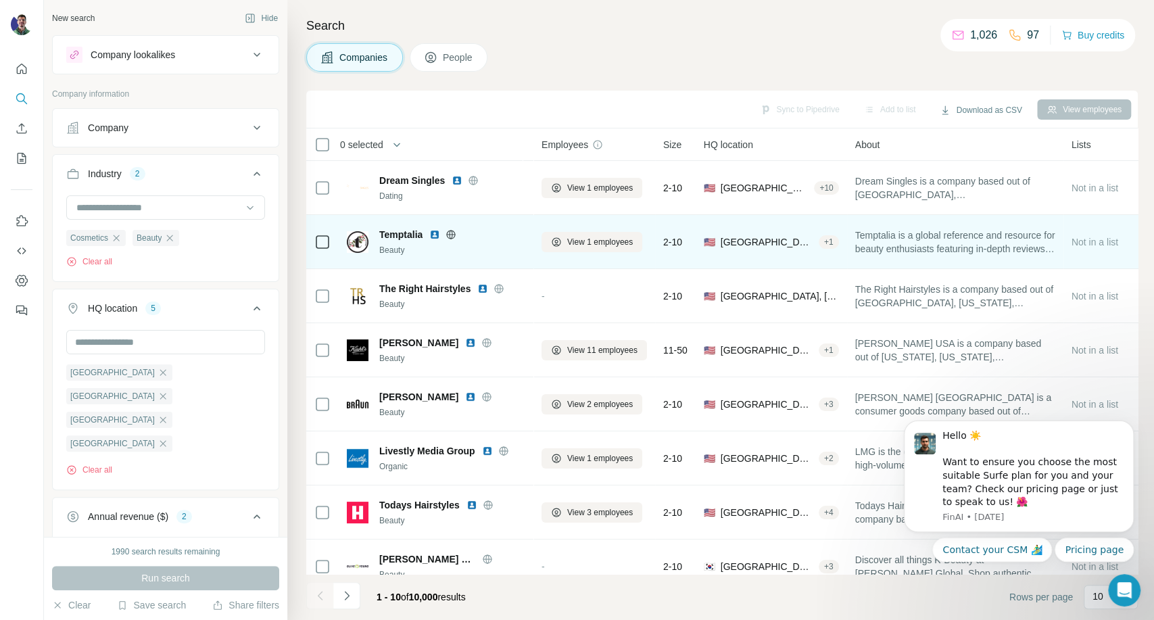
click at [448, 237] on icon at bounding box center [451, 234] width 11 height 11
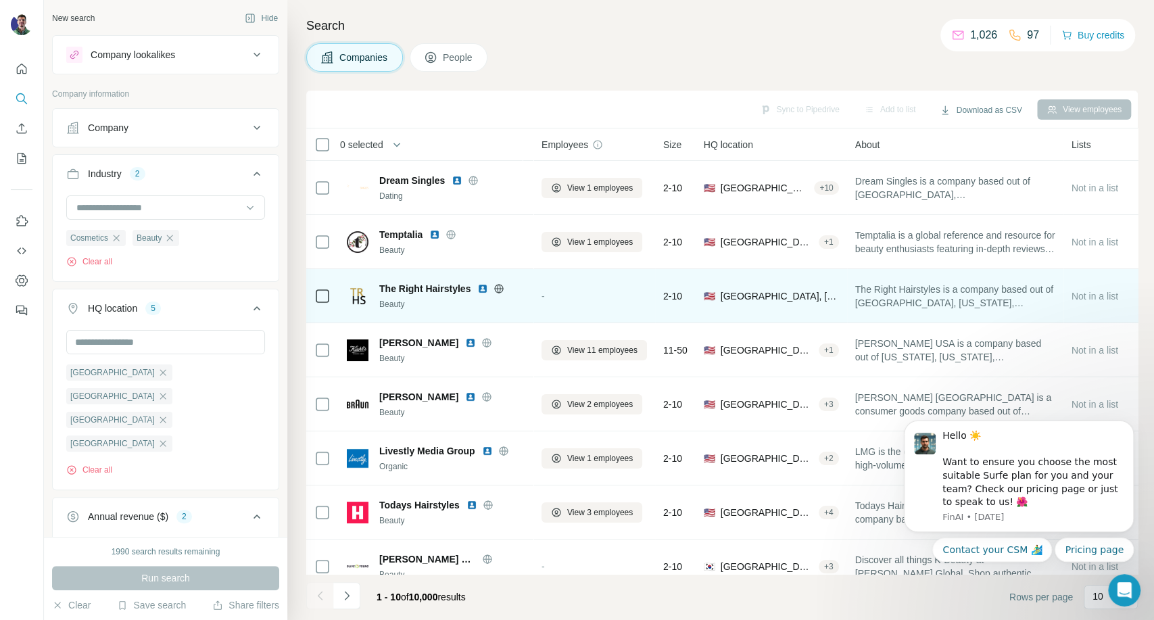
click at [500, 291] on icon at bounding box center [499, 288] width 3 height 9
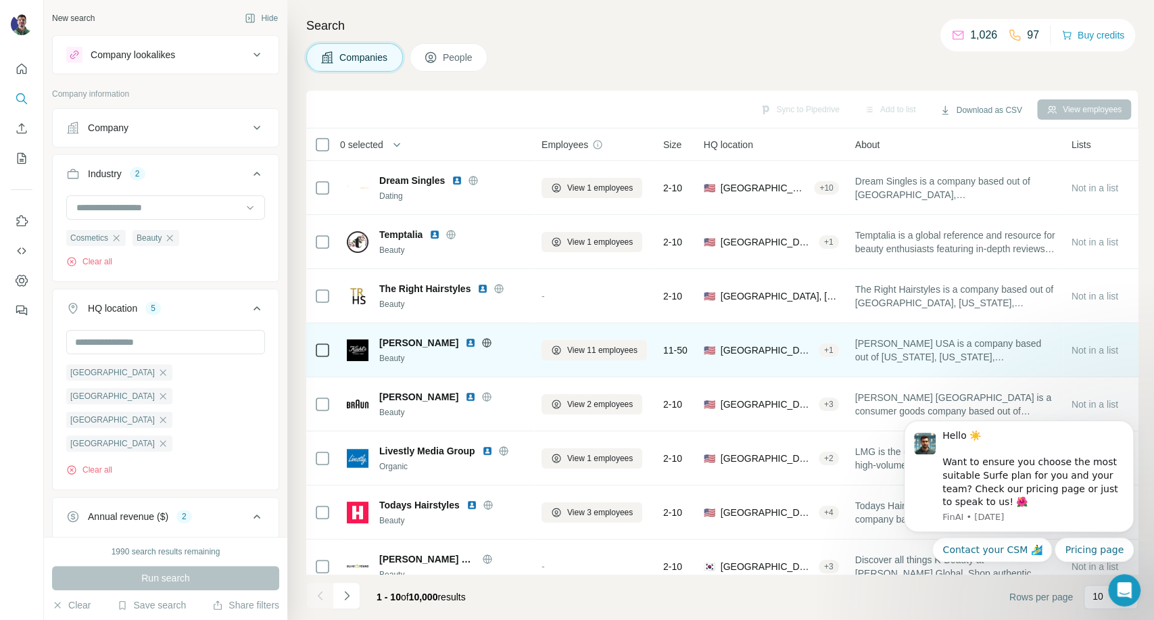
click at [481, 346] on icon at bounding box center [486, 342] width 11 height 11
click at [465, 346] on div at bounding box center [486, 342] width 43 height 11
click at [437, 349] on div "[PERSON_NAME] Beauty" at bounding box center [452, 350] width 146 height 28
click at [437, 348] on div "[PERSON_NAME]" at bounding box center [452, 343] width 146 height 14
click at [481, 347] on icon at bounding box center [486, 342] width 11 height 11
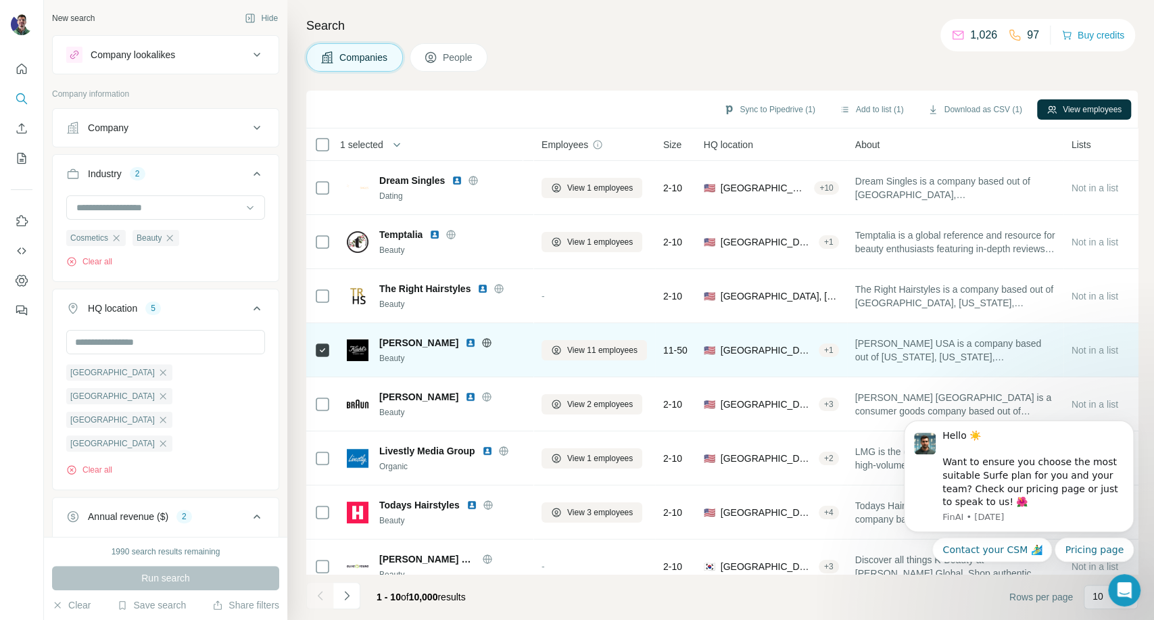
click at [465, 345] on img at bounding box center [470, 342] width 11 height 11
click at [557, 350] on icon at bounding box center [556, 350] width 11 height 11
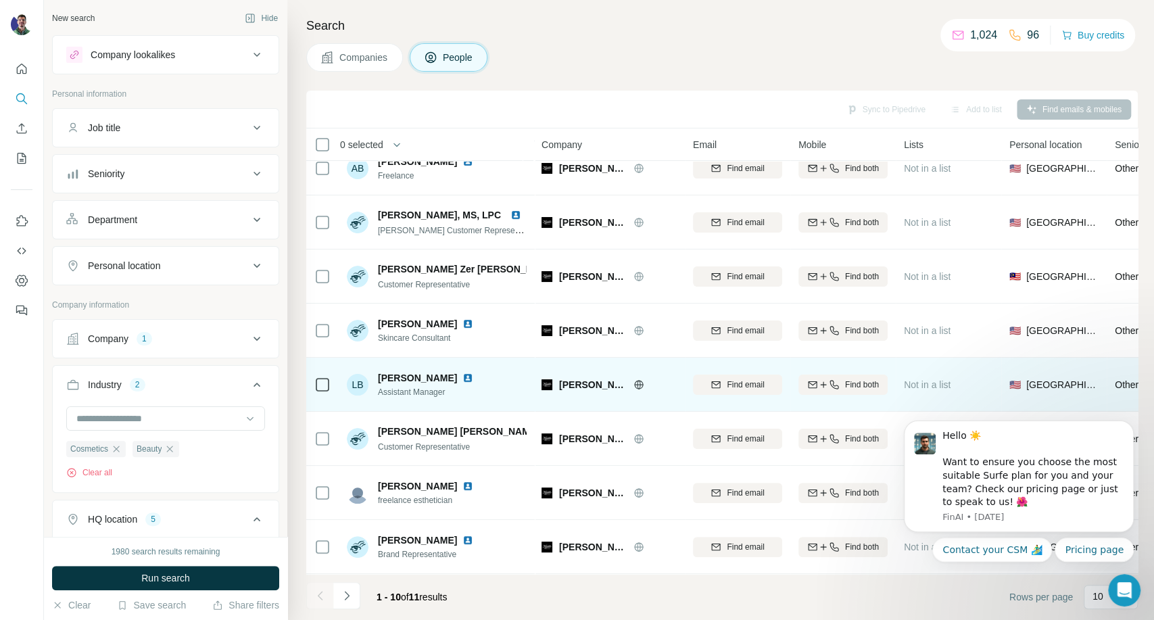
scroll to position [135, 0]
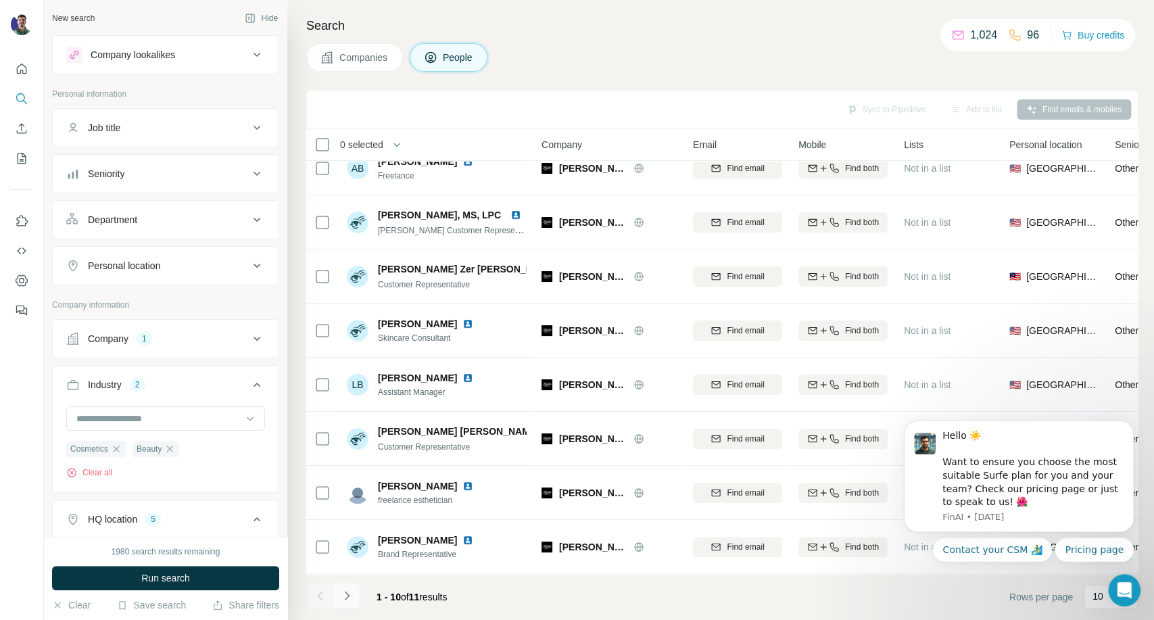
click at [349, 598] on icon "Navigate to next page" at bounding box center [347, 596] width 14 height 14
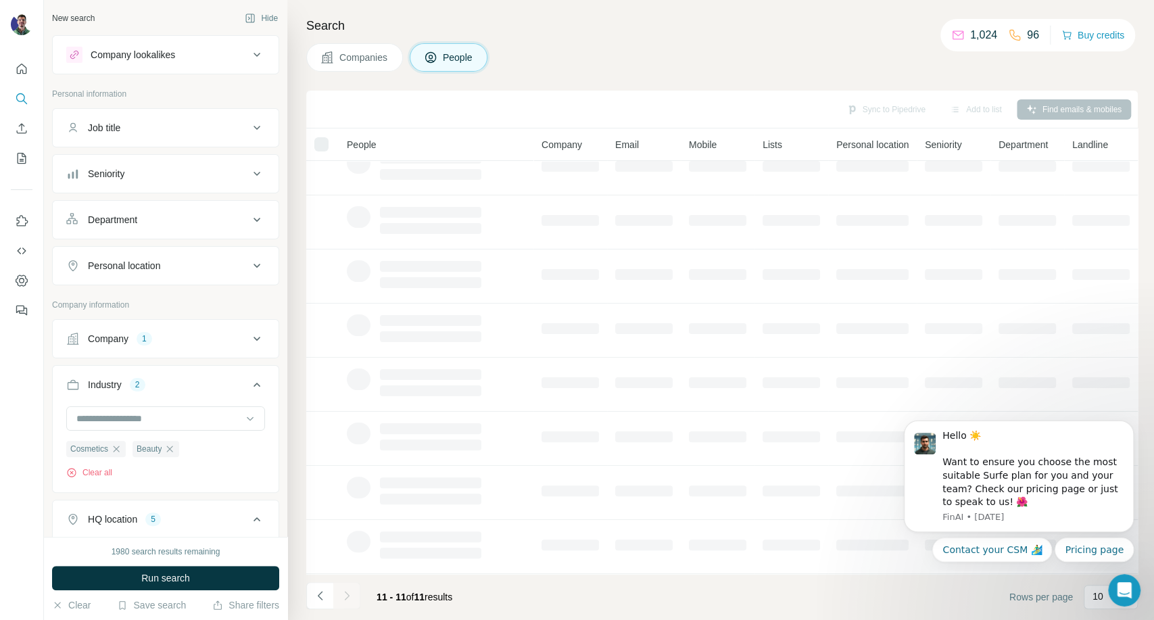
scroll to position [0, 0]
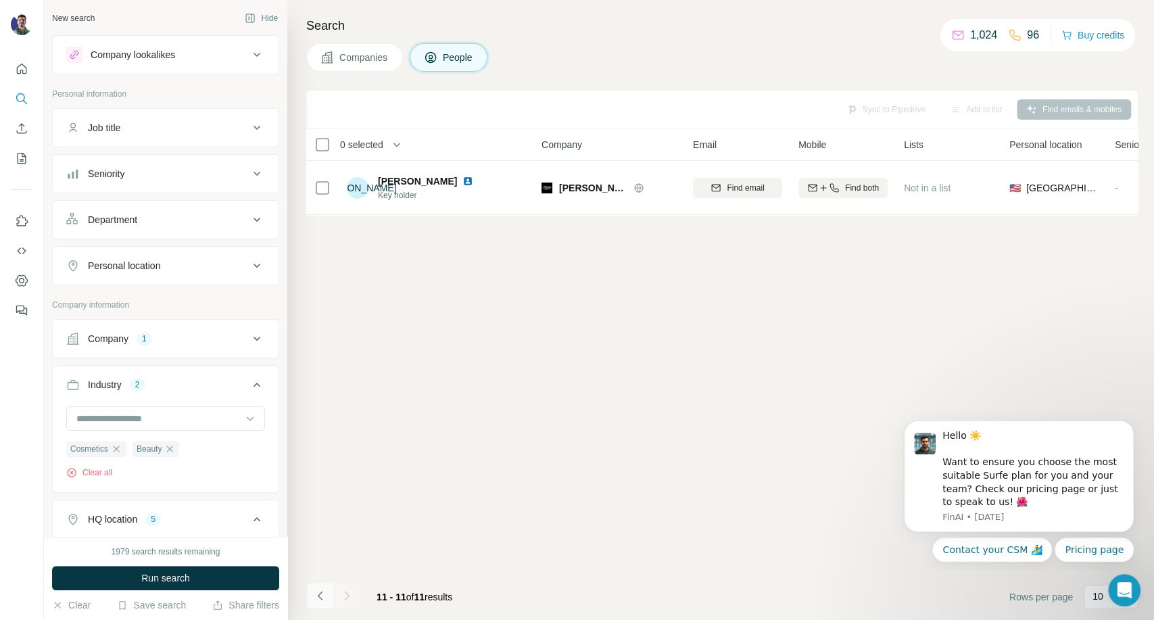
click at [314, 600] on icon "Navigate to previous page" at bounding box center [321, 596] width 14 height 14
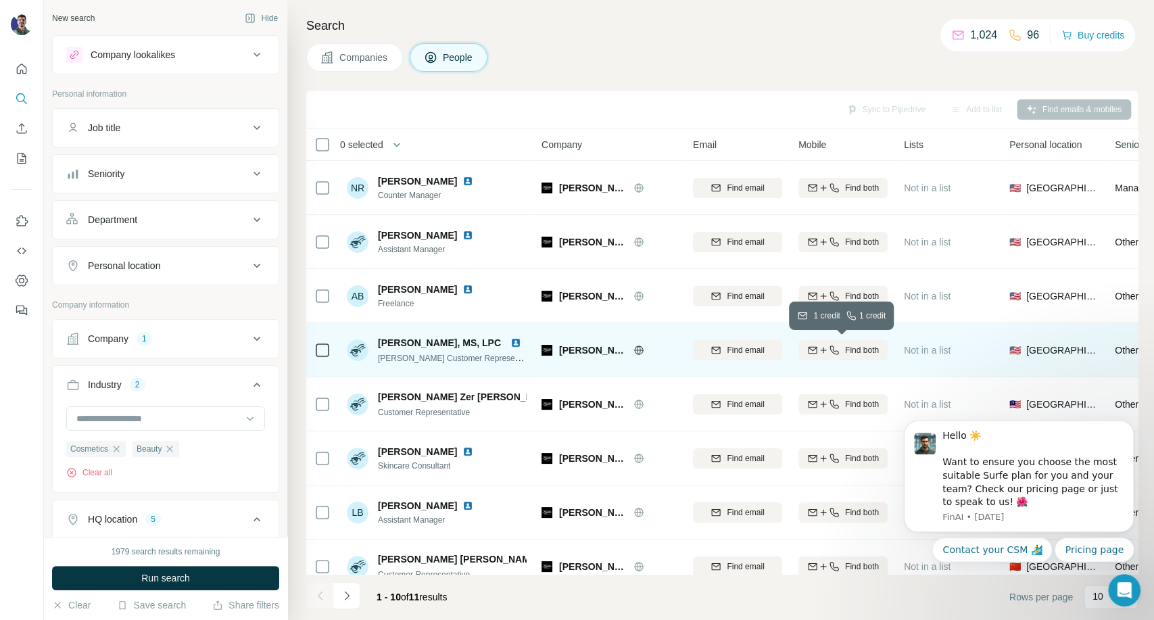
click at [846, 353] on span "Find both" at bounding box center [862, 350] width 34 height 12
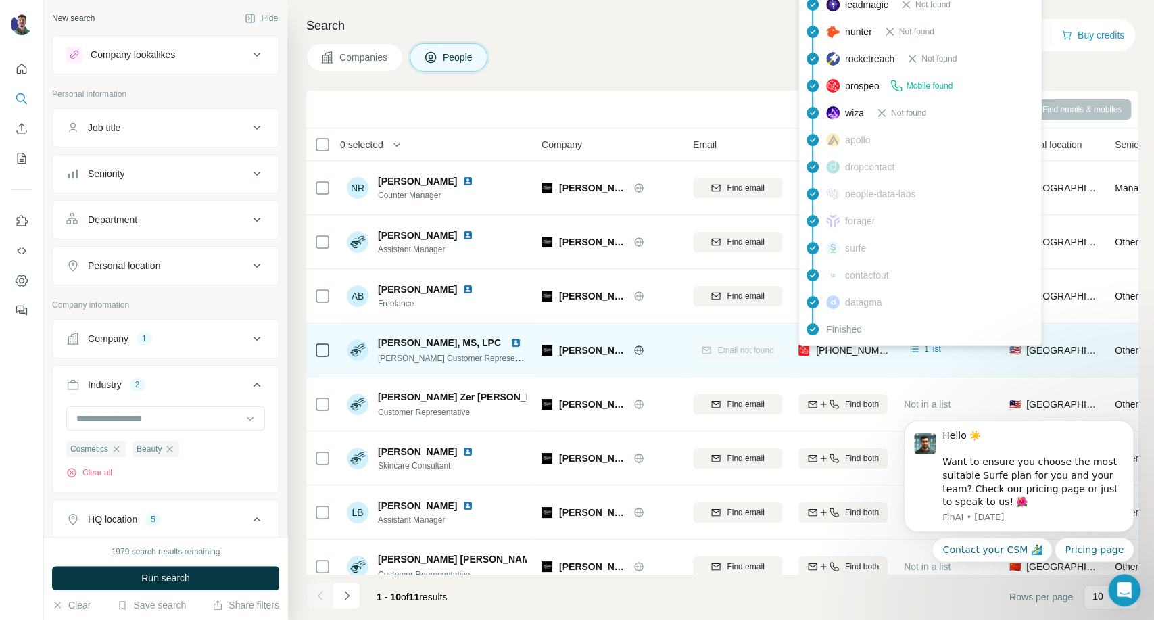
click at [854, 346] on span "[PHONE_NUMBER]" at bounding box center [858, 350] width 85 height 11
click at [852, 346] on span "[PHONE_NUMBER]" at bounding box center [858, 350] width 85 height 11
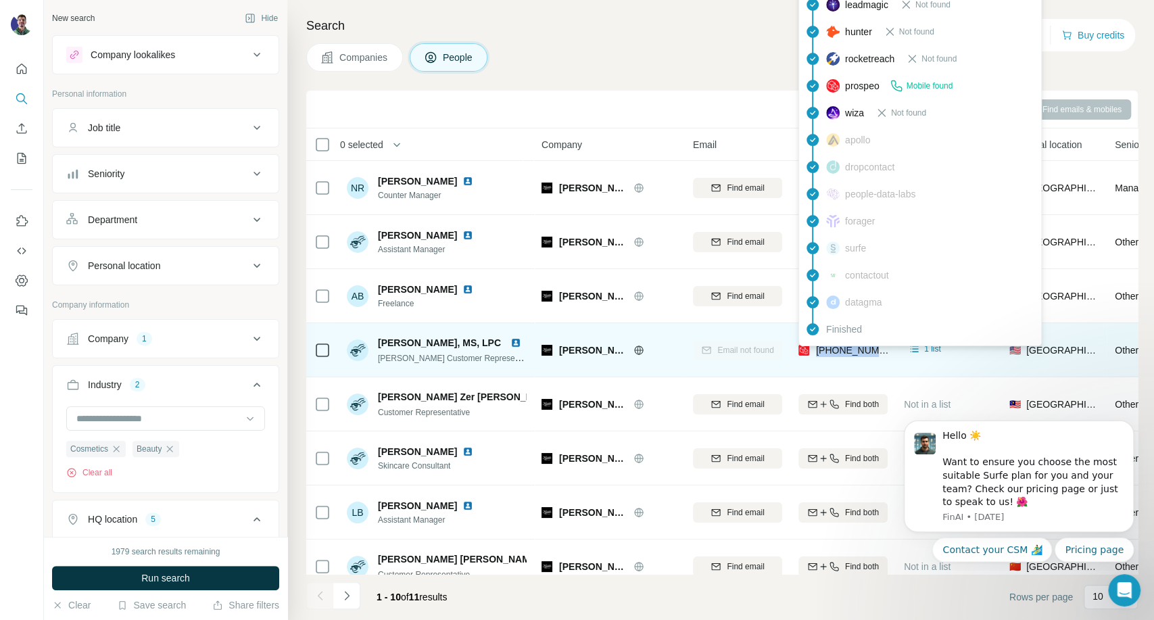
drag, startPoint x: 852, startPoint y: 346, endPoint x: 838, endPoint y: 352, distance: 14.6
click at [851, 346] on span "[PHONE_NUMBER]" at bounding box center [858, 350] width 85 height 11
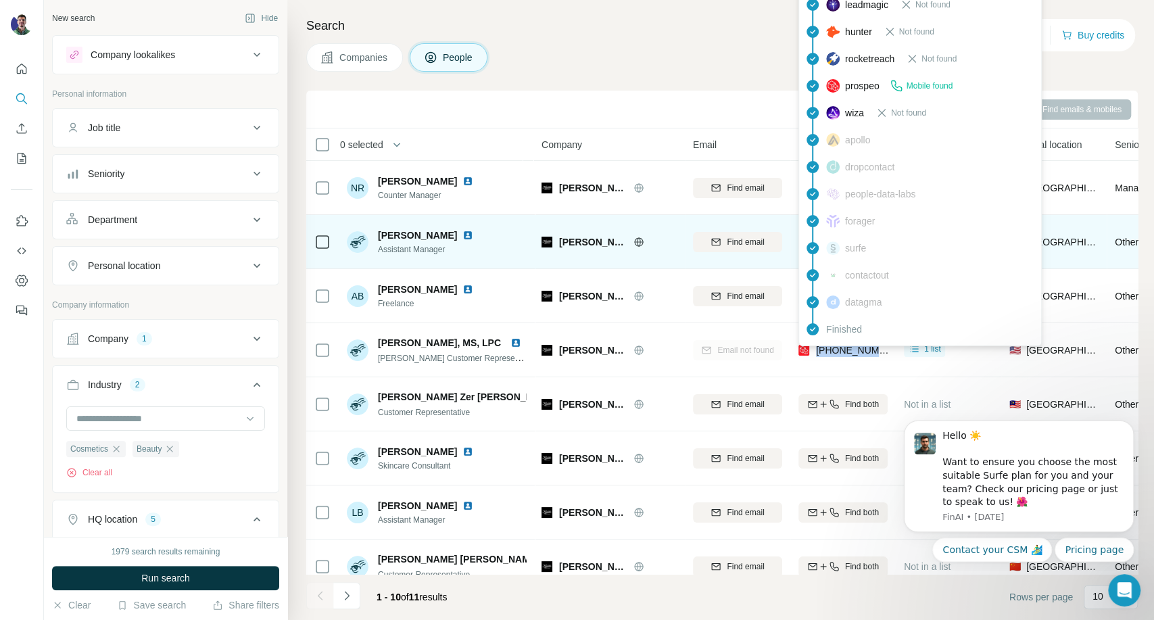
copy tr "[PHONE_NUMBER]"
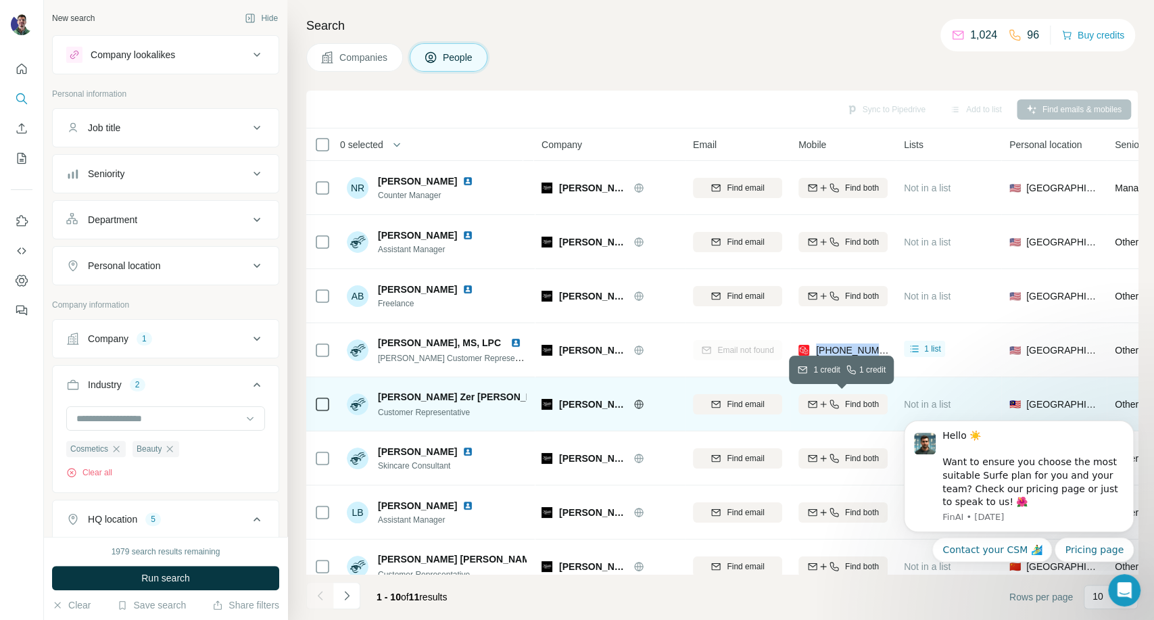
click at [824, 404] on icon "button" at bounding box center [823, 404] width 11 height 11
click at [597, 590] on footer "1 - 10 of 11 results Rows per page 10" at bounding box center [722, 597] width 832 height 46
click at [1127, 427] on icon "Dismiss notification" at bounding box center [1130, 424] width 7 height 7
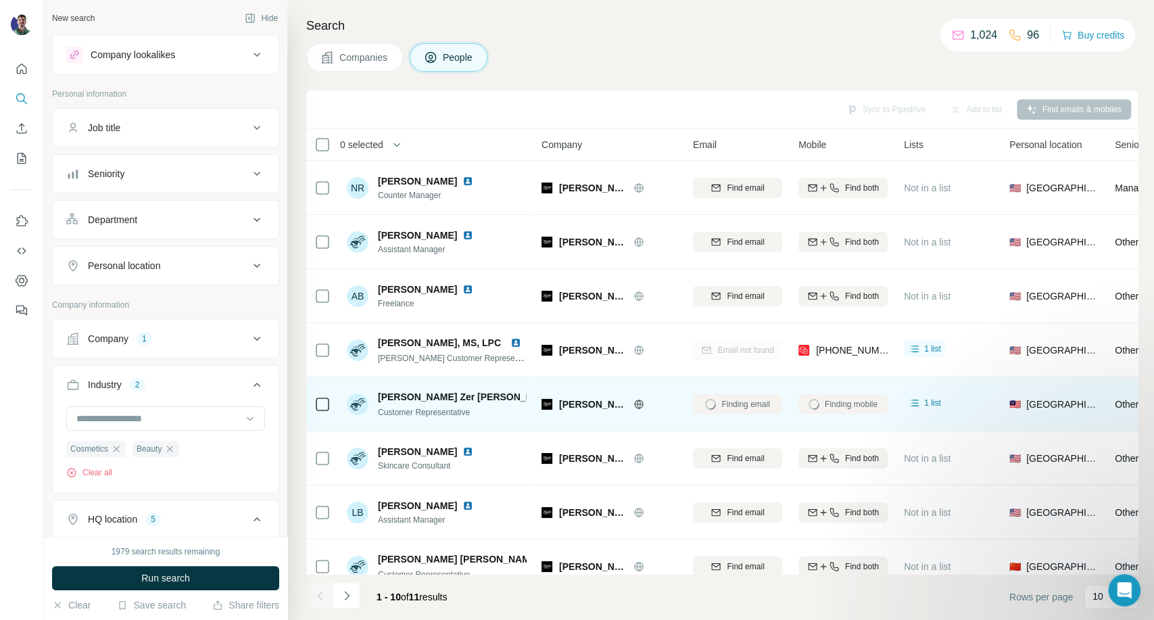
click at [744, 402] on div "Finding email" at bounding box center [737, 403] width 89 height 37
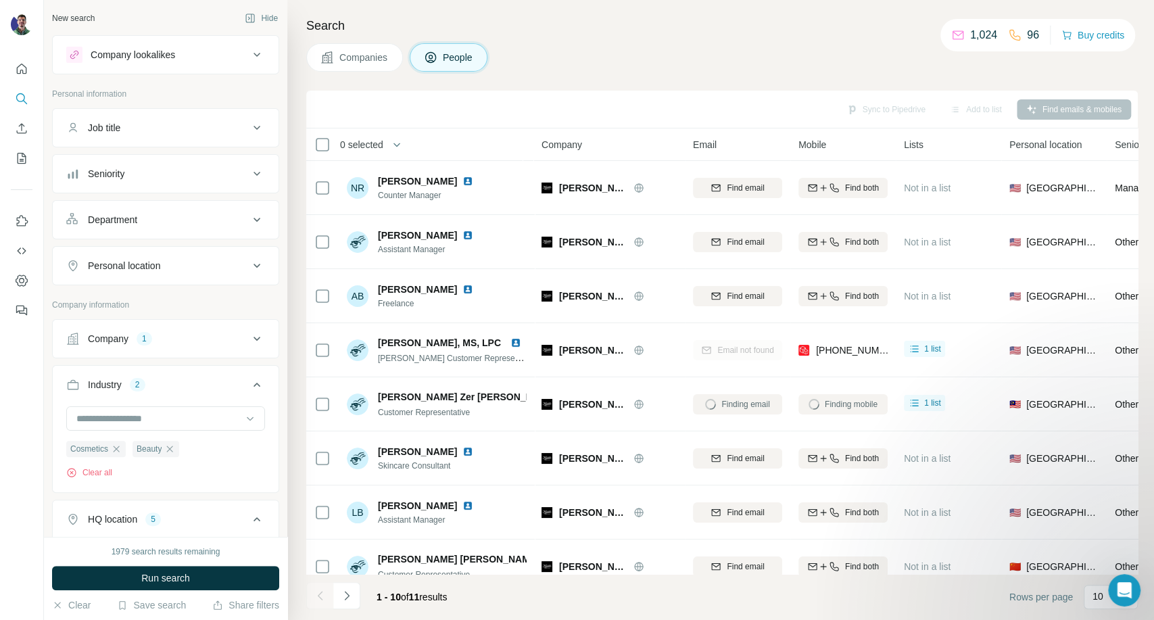
click at [1028, 34] on p "96" at bounding box center [1033, 35] width 12 height 16
click at [1029, 34] on p "96" at bounding box center [1033, 35] width 12 height 16
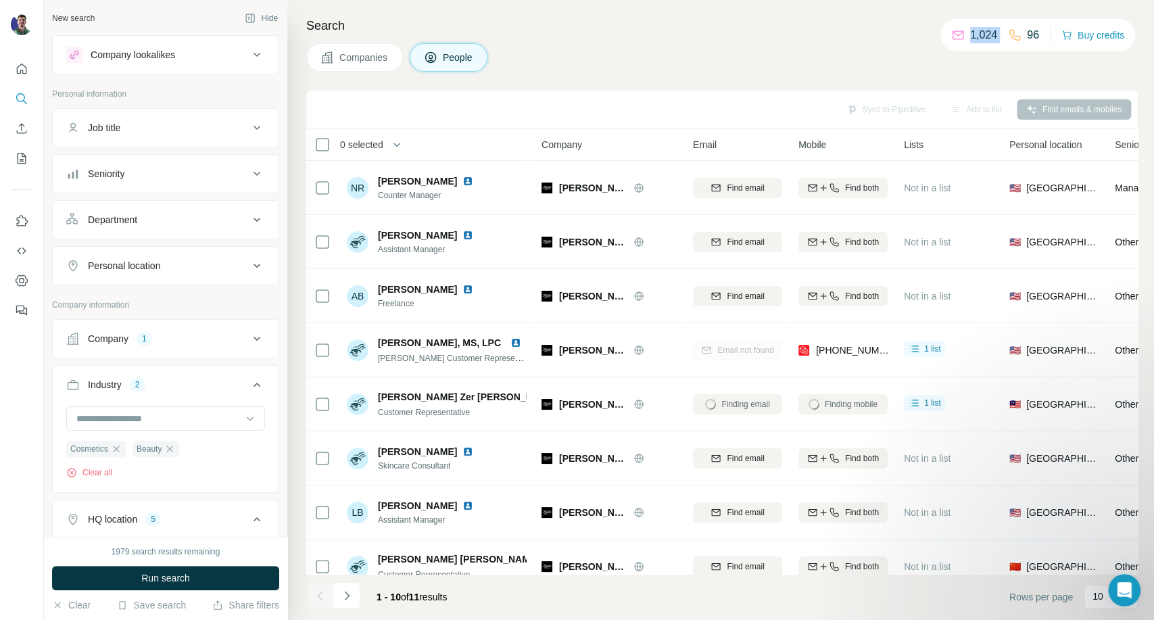
click at [1027, 30] on p "96" at bounding box center [1033, 35] width 12 height 16
click at [1030, 34] on p "96" at bounding box center [1033, 35] width 12 height 16
drag, startPoint x: 1030, startPoint y: 34, endPoint x: 1039, endPoint y: 39, distance: 10.0
click at [1039, 39] on div "1,024 96 Buy credits" at bounding box center [1038, 35] width 195 height 32
click at [1030, 30] on p "96" at bounding box center [1033, 35] width 12 height 16
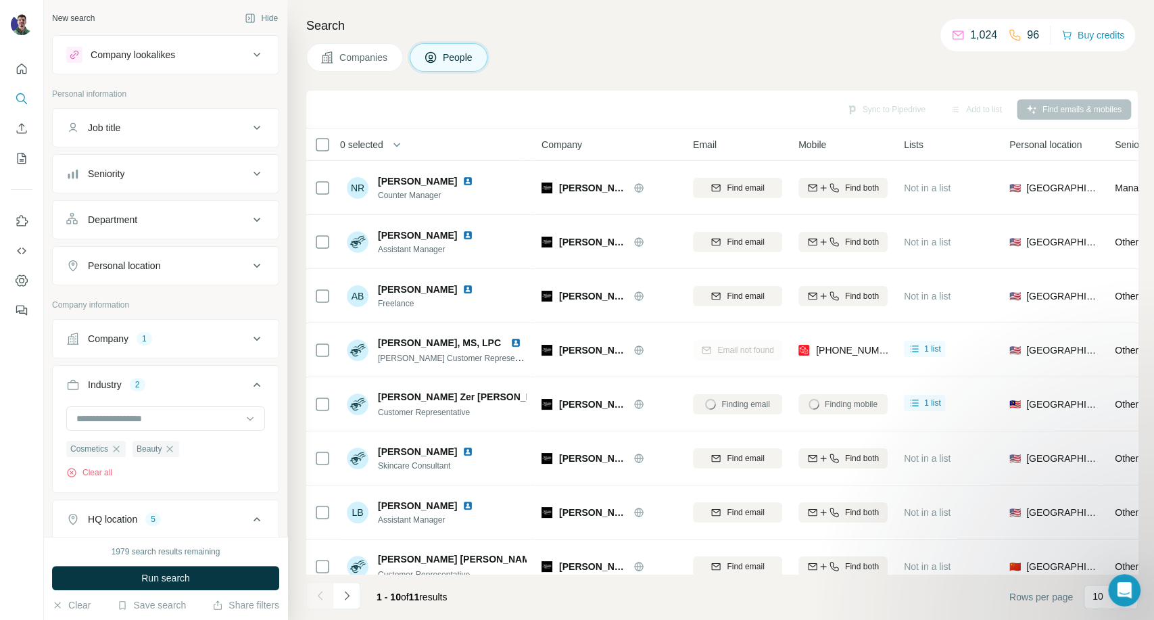
click at [1030, 30] on p "96" at bounding box center [1033, 35] width 12 height 16
click at [1028, 30] on p "96" at bounding box center [1033, 35] width 12 height 16
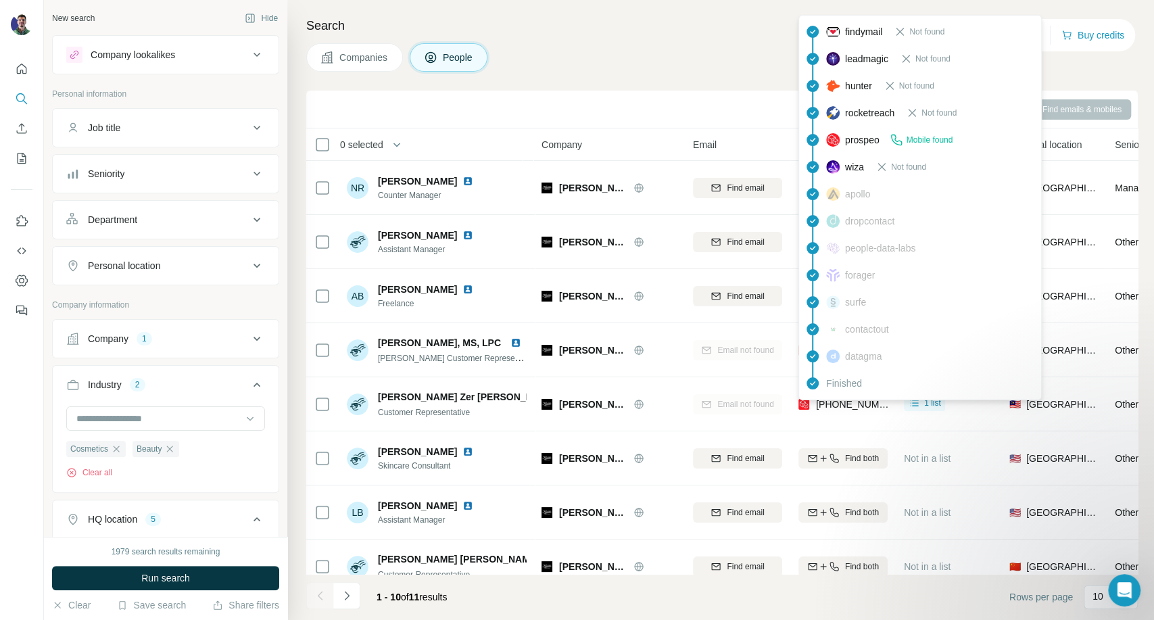
click at [840, 407] on span "[PHONE_NUMBER]" at bounding box center [858, 404] width 85 height 11
click at [840, 406] on span "[PHONE_NUMBER]" at bounding box center [858, 404] width 85 height 11
copy tr "[PHONE_NUMBER]"
